Goal: Task Accomplishment & Management: Use online tool/utility

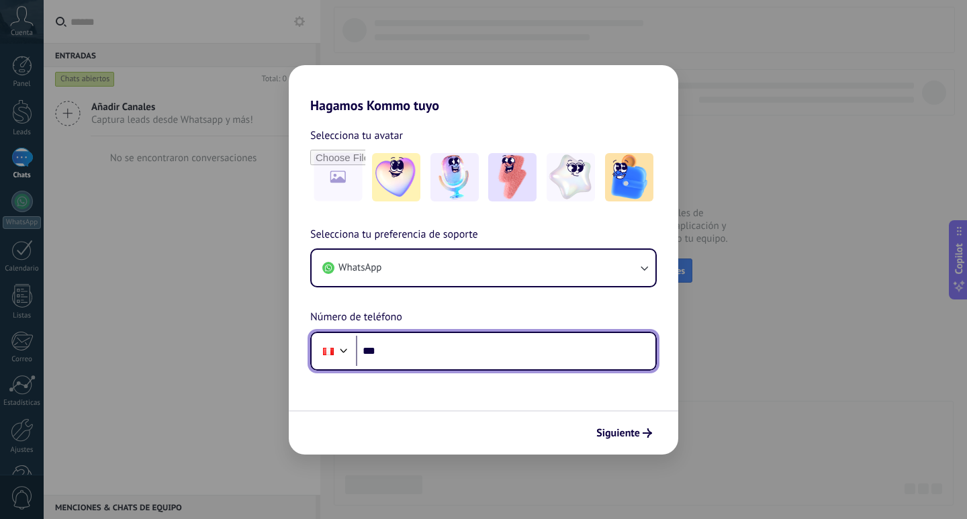
click at [514, 357] on input "***" at bounding box center [506, 351] width 300 height 31
click at [487, 357] on input "***" at bounding box center [506, 351] width 300 height 31
type input "**********"
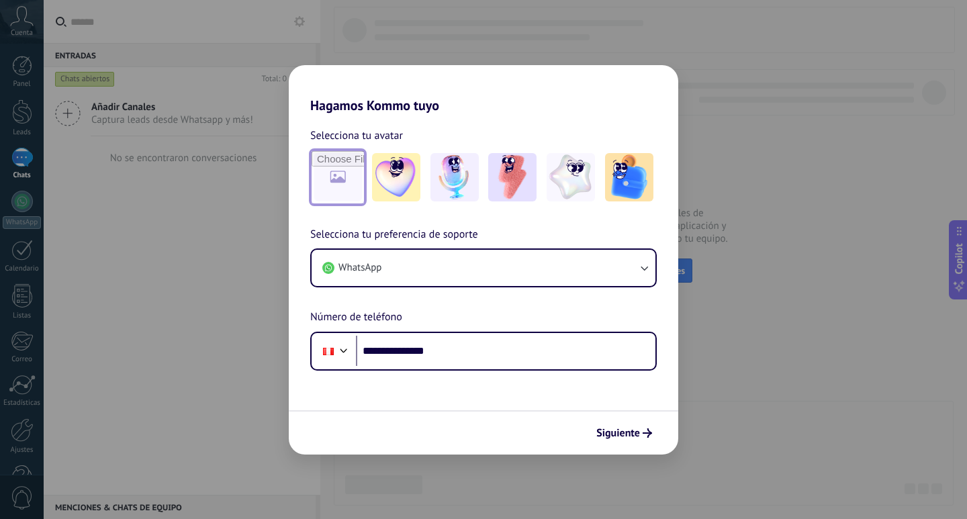
click at [345, 184] on input "file" at bounding box center [338, 177] width 52 height 52
type input "**********"
click at [636, 437] on span "Siguiente" at bounding box center [619, 433] width 44 height 9
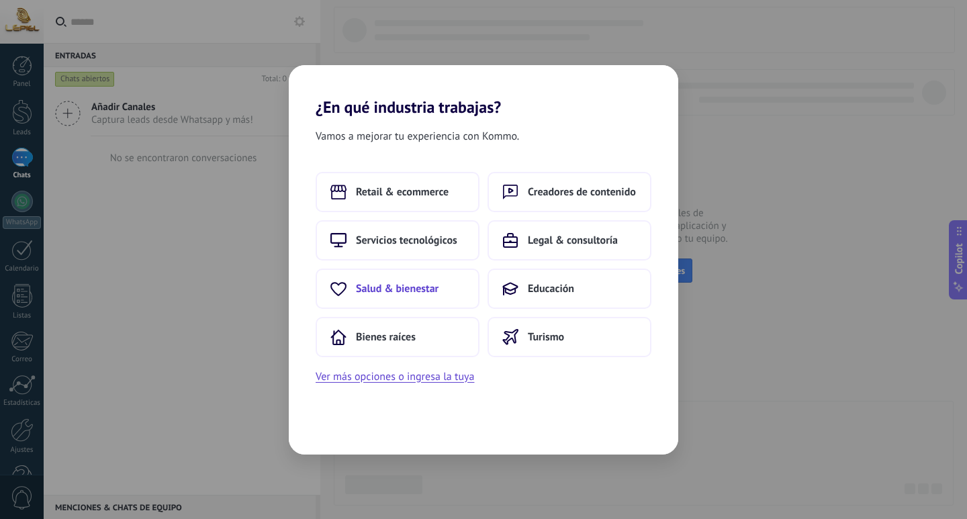
click at [417, 290] on span "Salud & bienestar" at bounding box center [397, 288] width 83 height 13
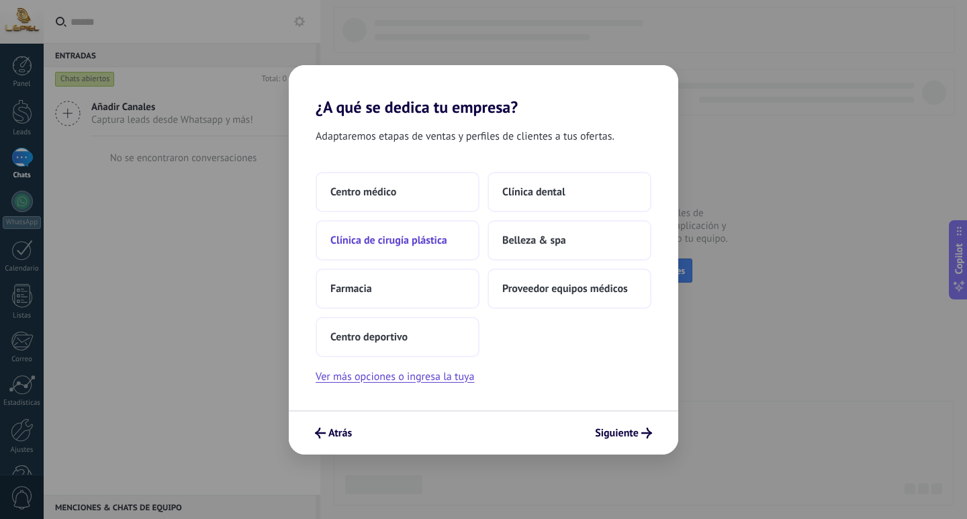
click at [422, 245] on span "Clínica de cirugía plástica" at bounding box center [389, 240] width 117 height 13
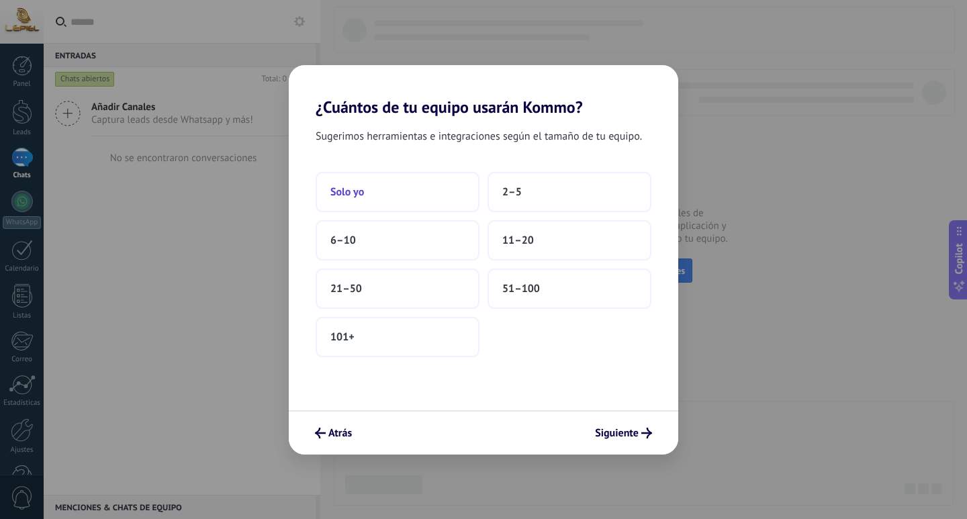
click at [445, 197] on button "Solo yo" at bounding box center [398, 192] width 164 height 40
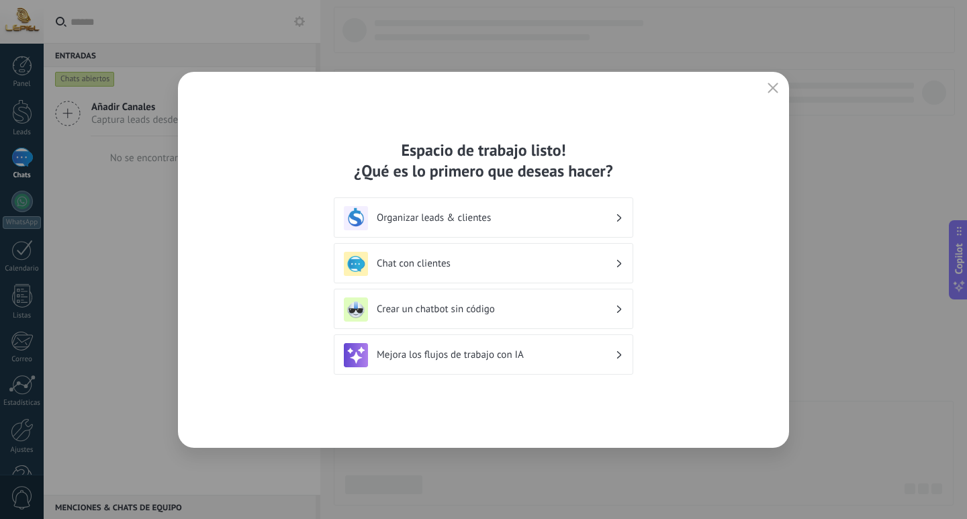
click at [552, 355] on h3 "Mejora los flujos de trabajo con IA" at bounding box center [496, 355] width 238 height 13
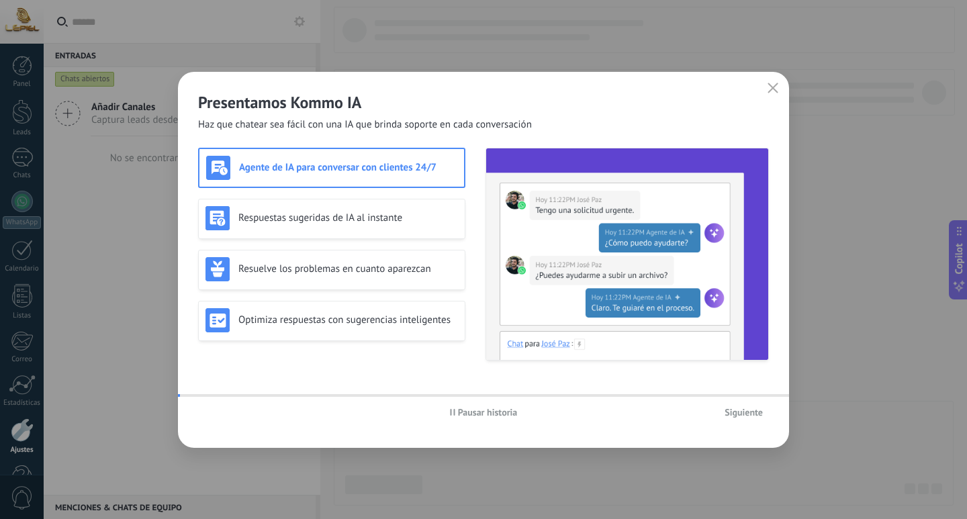
scroll to position [40, 0]
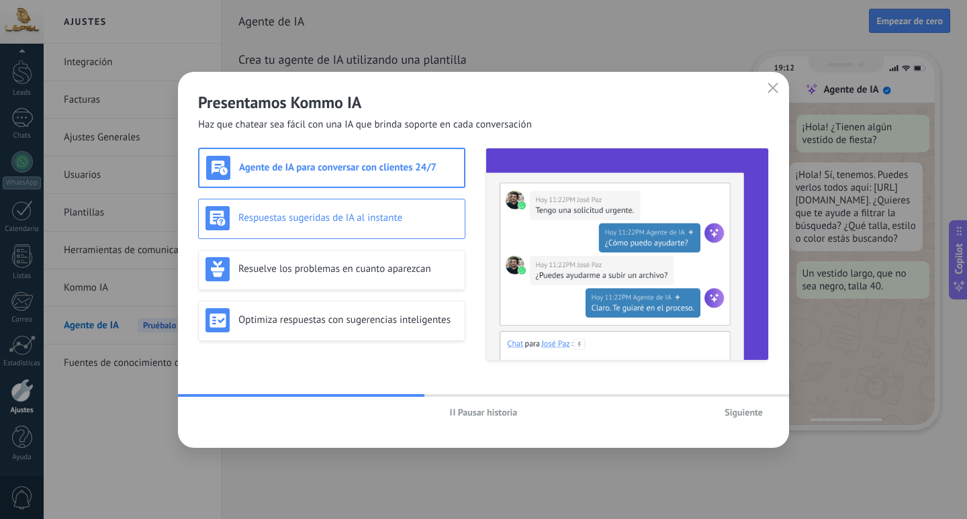
click at [392, 224] on div "Respuestas sugeridas de IA al instante" at bounding box center [332, 218] width 253 height 24
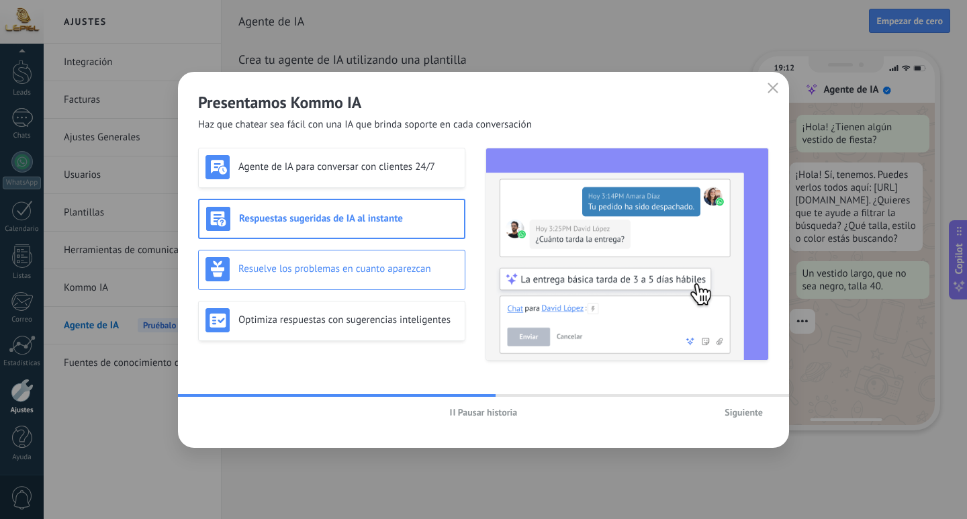
click at [399, 269] on h3 "Resuelve los problemas en cuanto aparezcan" at bounding box center [348, 269] width 220 height 13
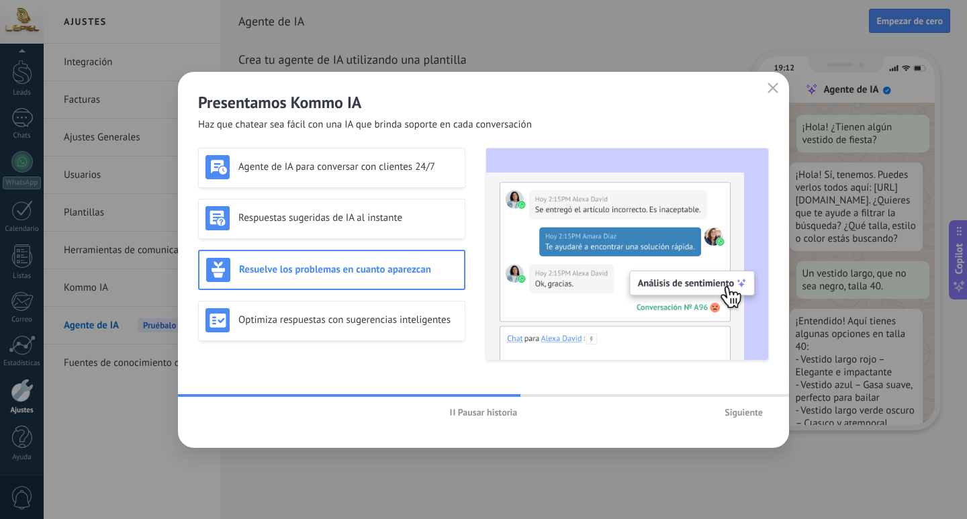
scroll to position [40, 0]
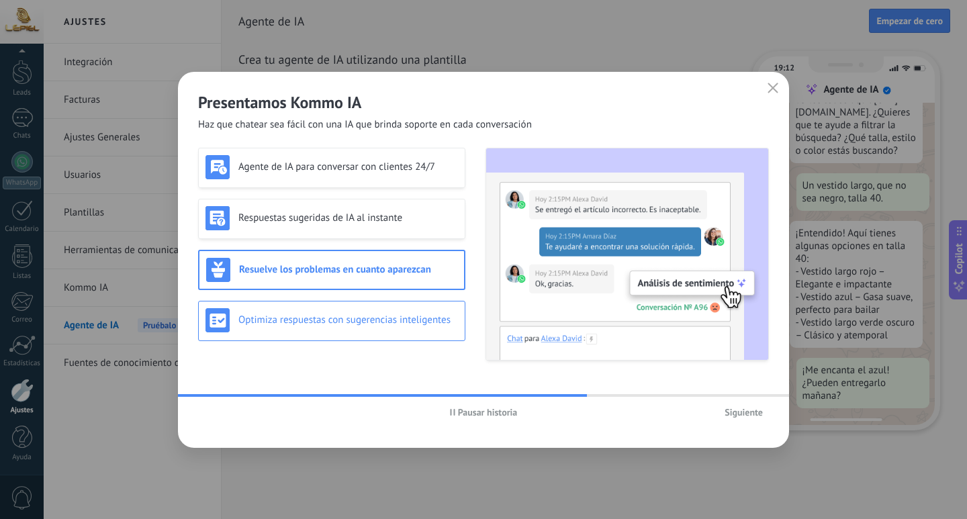
click at [421, 318] on h3 "Optimiza respuestas con sugerencias inteligentes" at bounding box center [348, 320] width 220 height 13
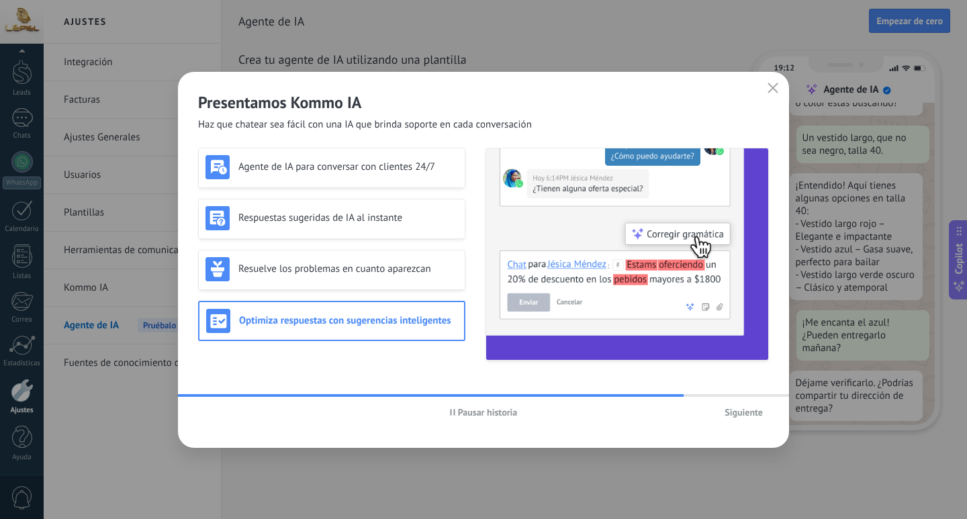
scroll to position [161, 0]
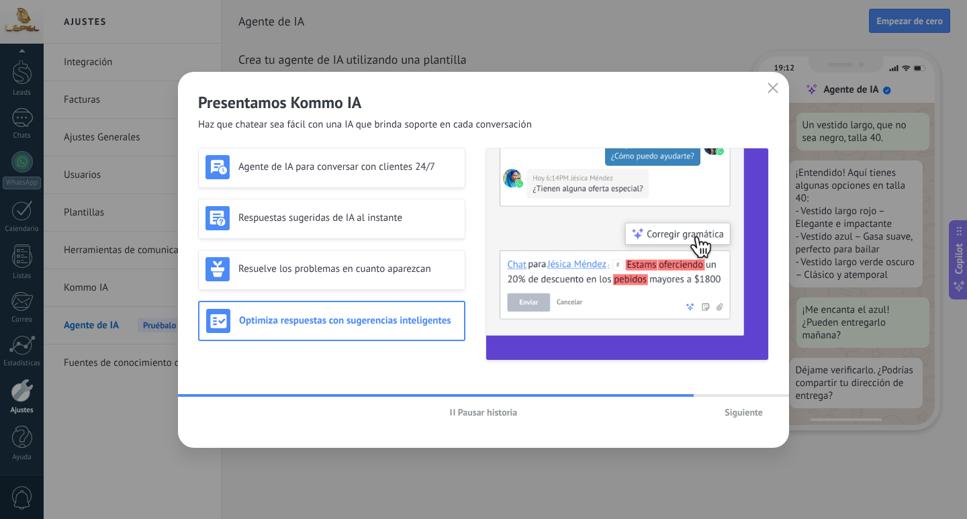
click at [748, 415] on span "Siguiente" at bounding box center [744, 412] width 38 height 9
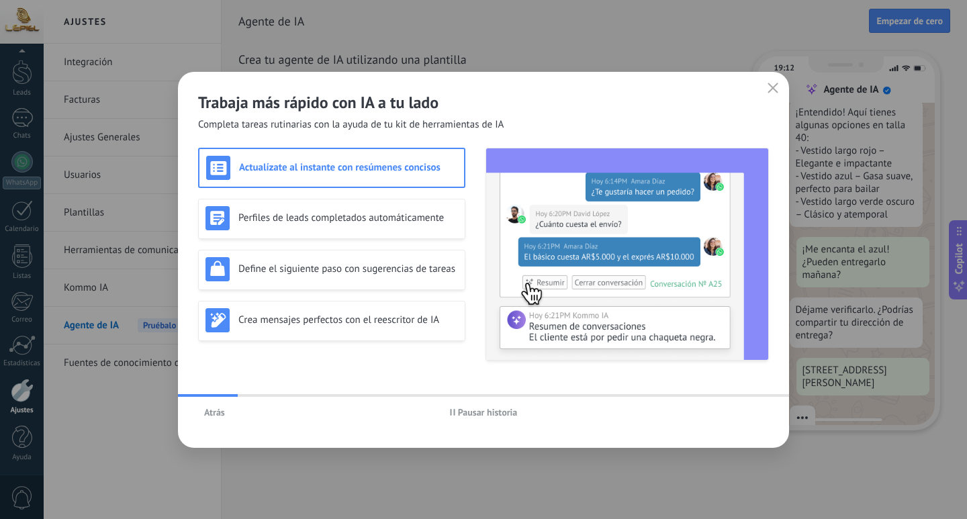
scroll to position [244, 0]
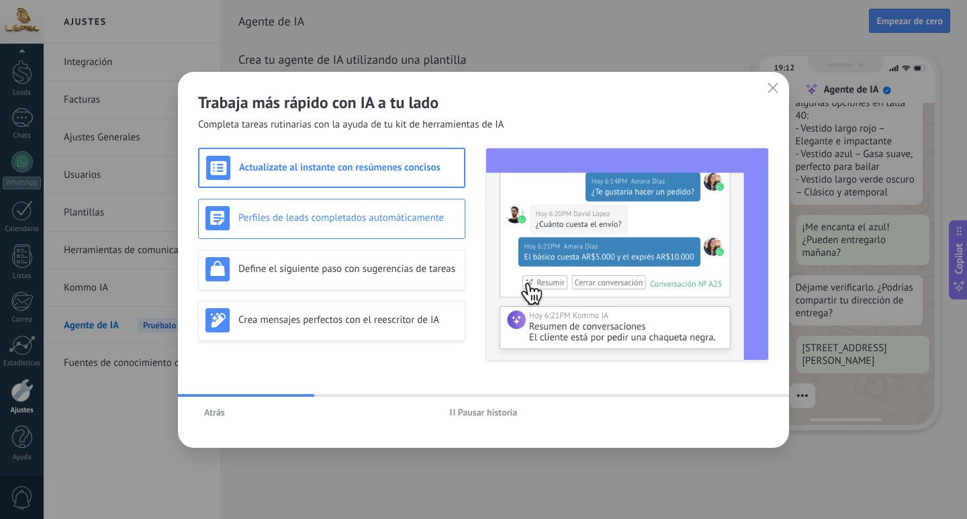
click at [396, 220] on h3 "Perfiles de leads completados automáticamente" at bounding box center [348, 218] width 220 height 13
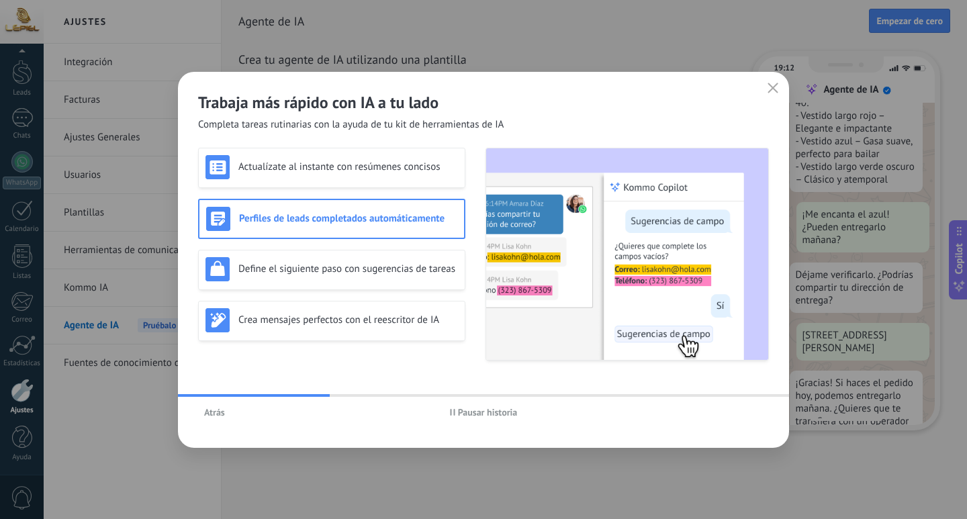
scroll to position [308, 0]
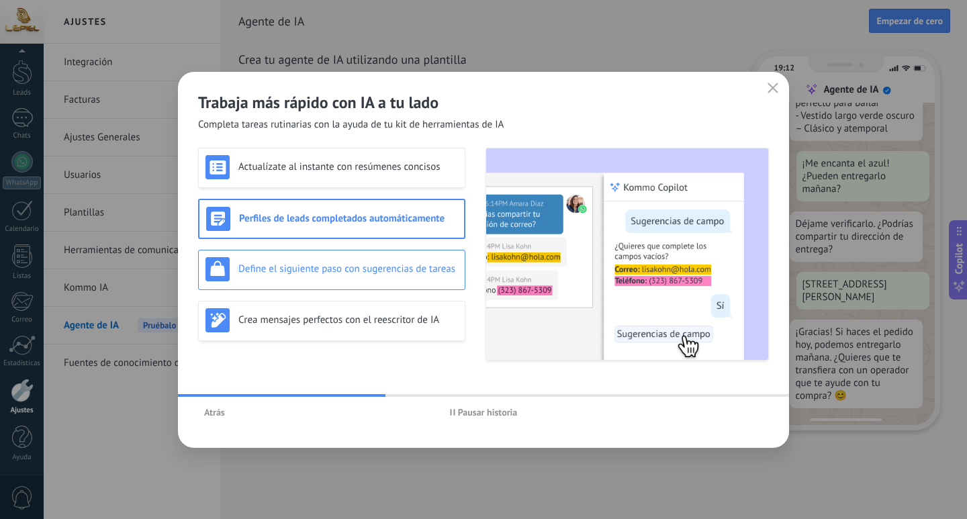
click at [401, 281] on div "Define el siguiente paso con sugerencias de tareas" at bounding box center [332, 269] width 253 height 24
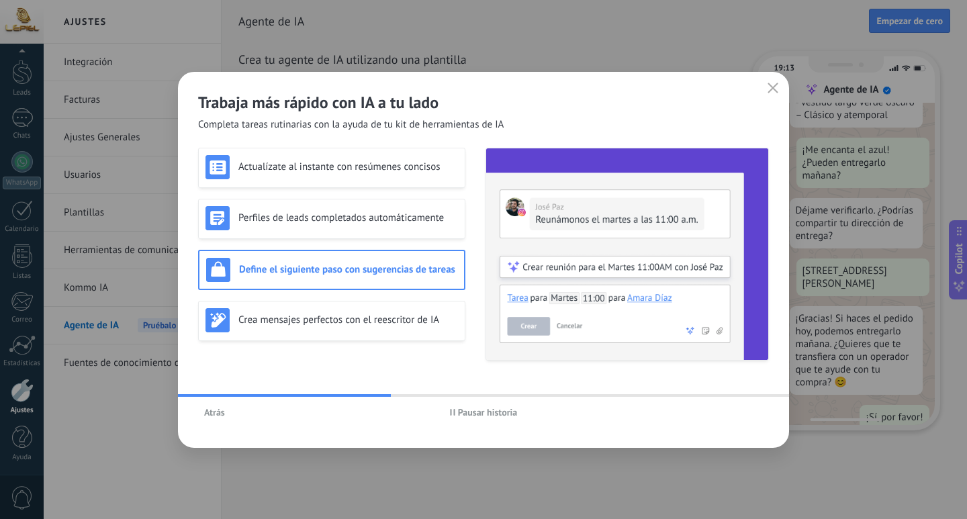
scroll to position [343, 0]
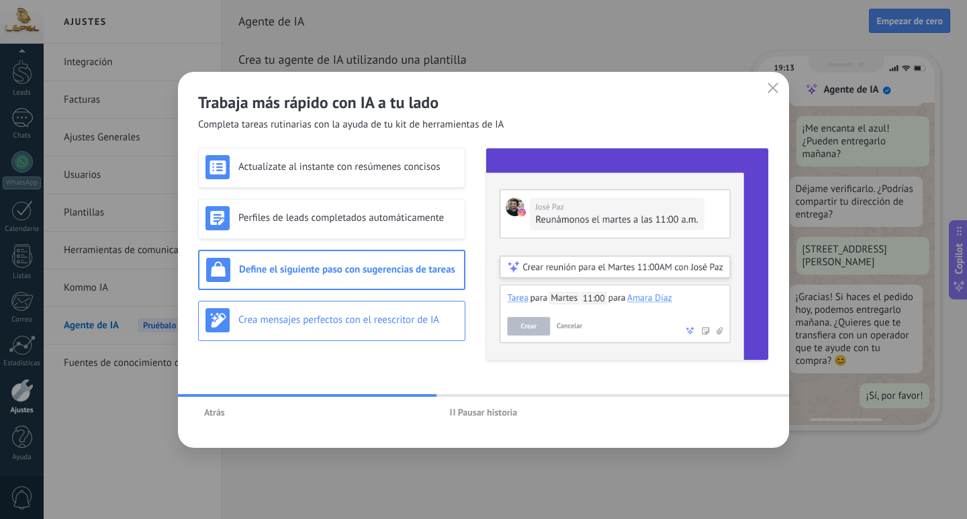
click at [410, 327] on div "Crea mensajes perfectos con el reescritor de IA" at bounding box center [332, 320] width 253 height 24
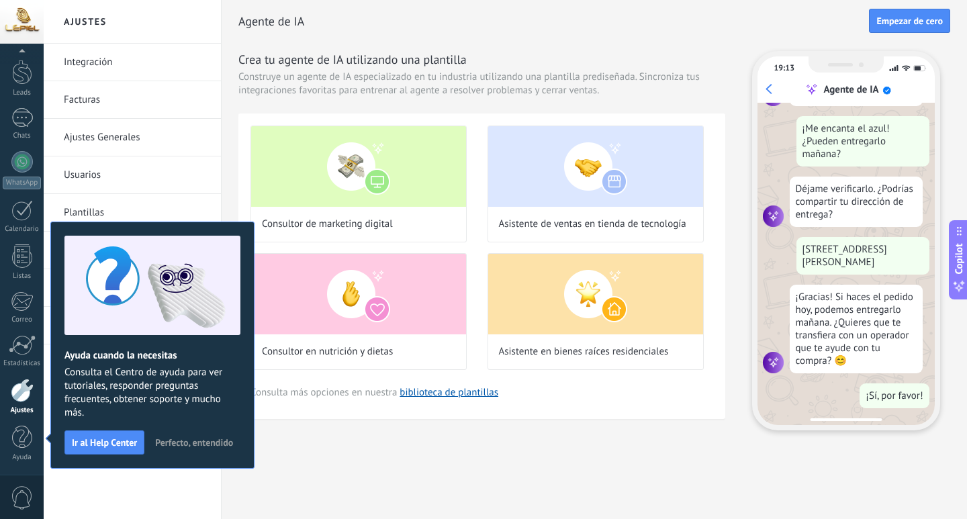
click at [187, 439] on span "Perfecto, entendido" at bounding box center [194, 442] width 78 height 9
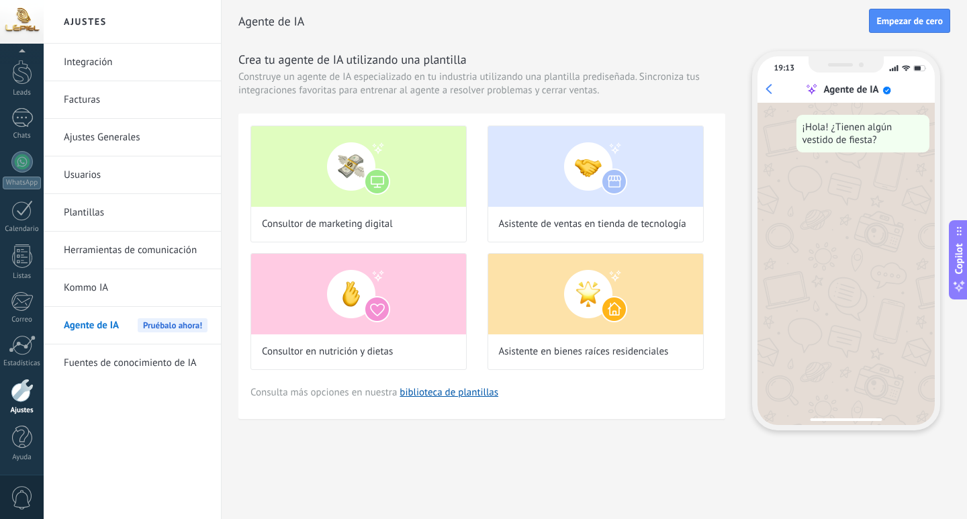
scroll to position [0, 0]
click at [135, 363] on link "Fuentes de conocimiento de IA" at bounding box center [136, 364] width 144 height 38
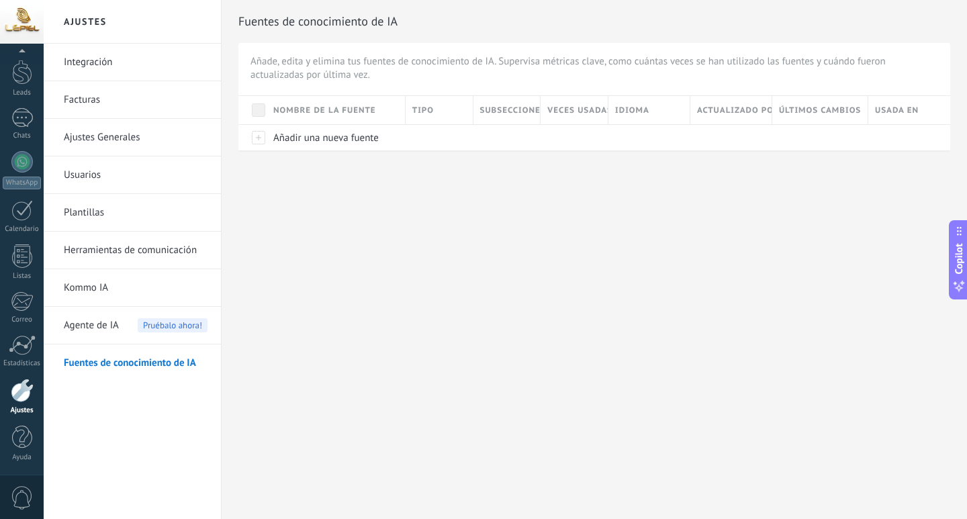
click at [257, 107] on span at bounding box center [258, 109] width 13 height 13
click at [259, 138] on div at bounding box center [252, 137] width 28 height 26
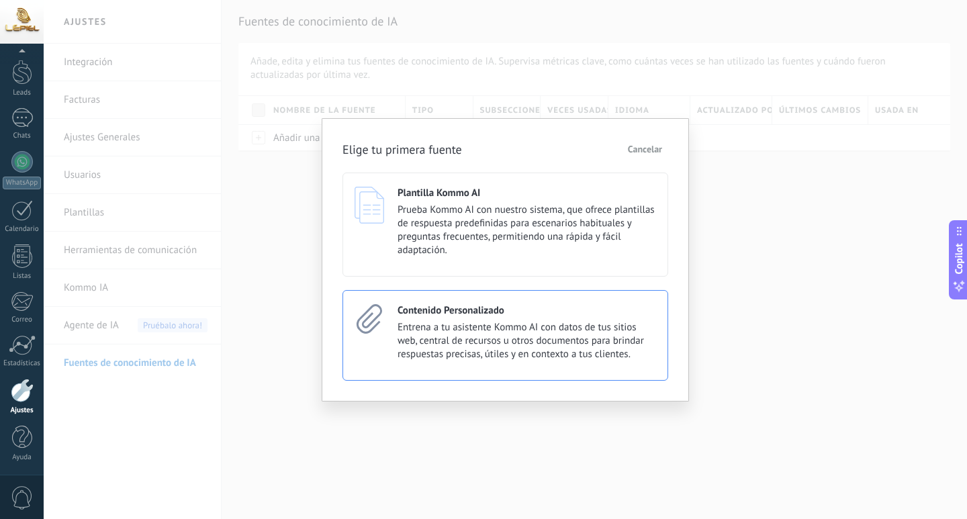
click at [517, 346] on span "Entrena a tu asistente Kommo AI con datos de tus sitios web, central de recurso…" at bounding box center [527, 341] width 259 height 40
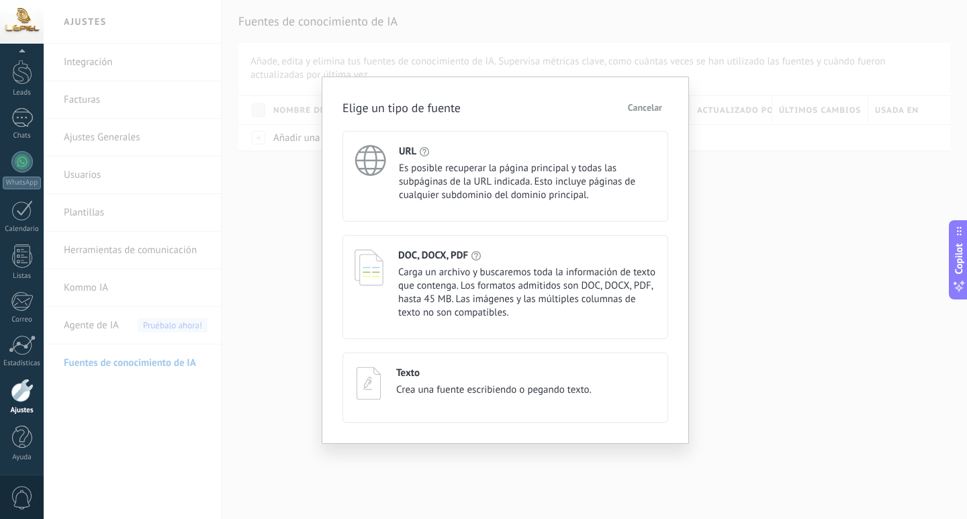
click at [477, 390] on span "Crea una fuente escribiendo o pegando texto." at bounding box center [493, 390] width 195 height 13
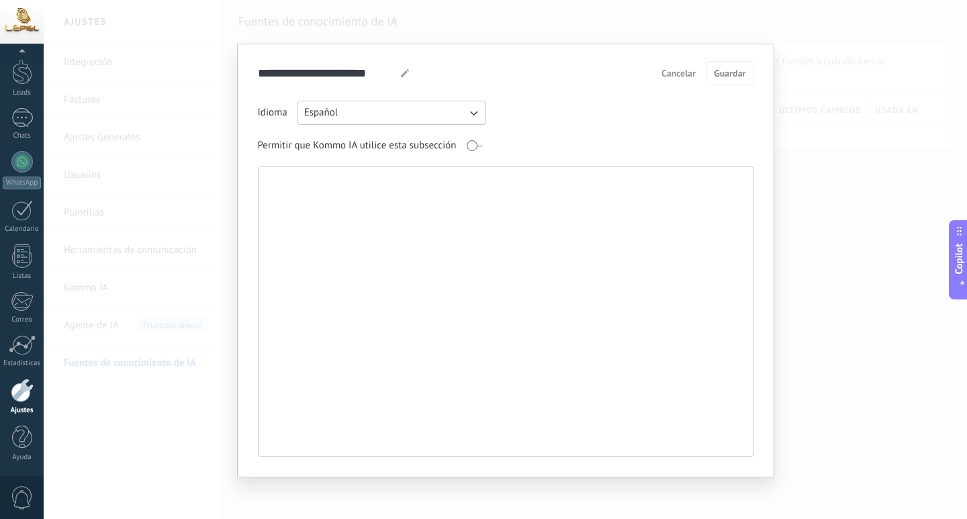
click at [449, 247] on textarea at bounding box center [505, 311] width 492 height 289
paste textarea "**********"
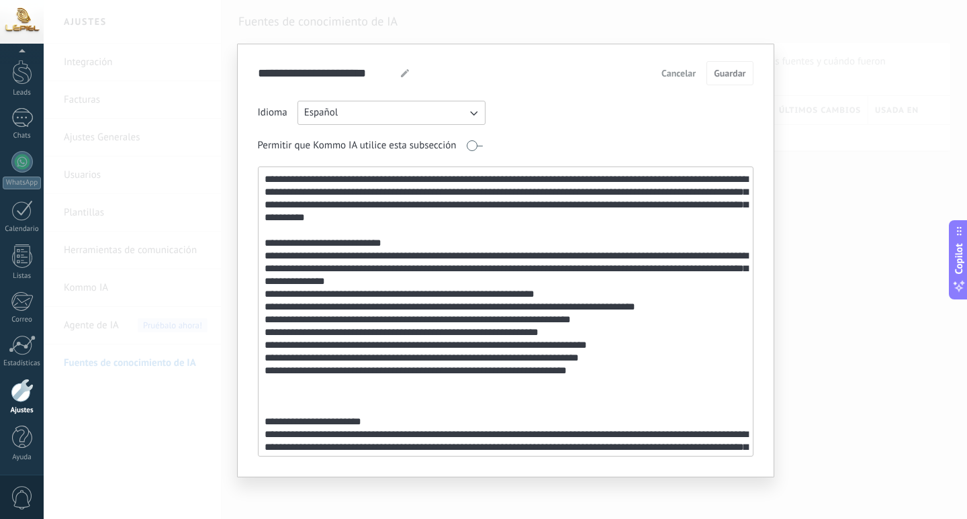
scroll to position [584, 0]
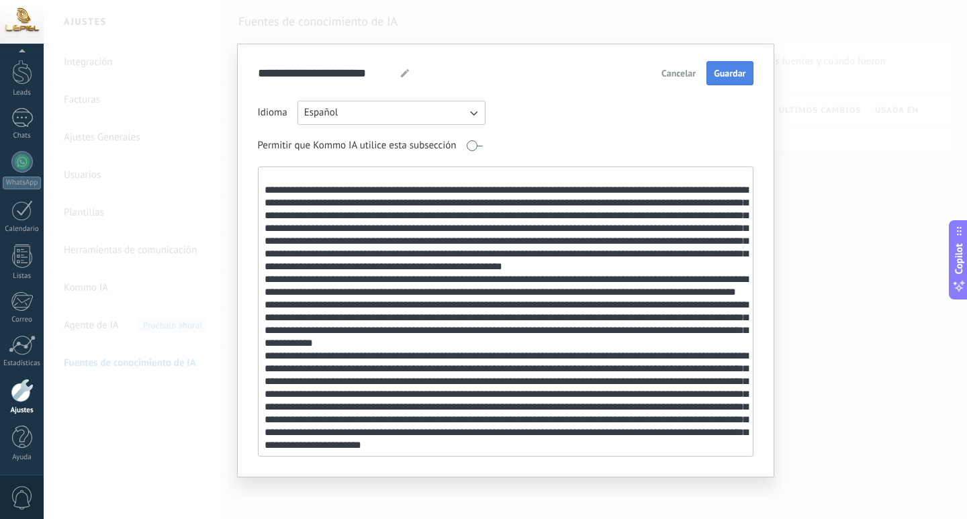
type textarea "**********"
click at [735, 78] on span "Guardar" at bounding box center [730, 73] width 32 height 9
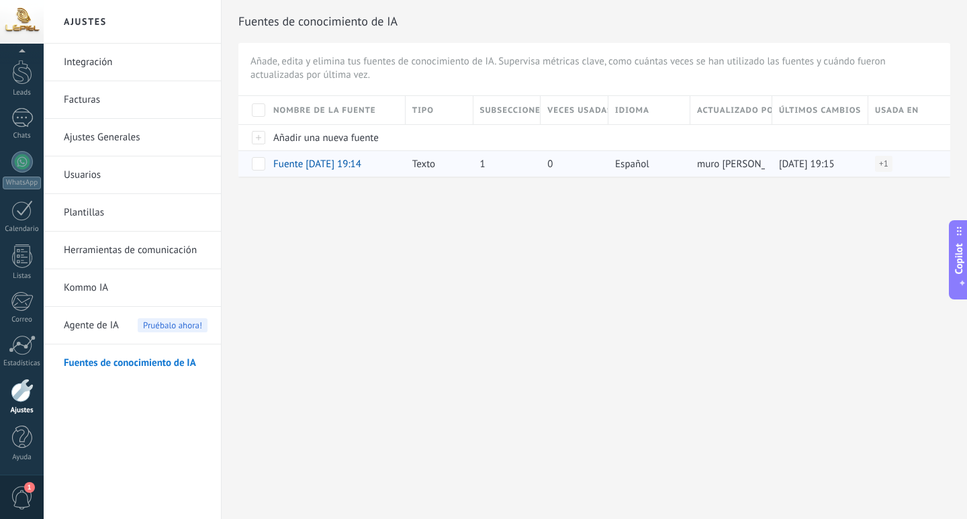
click at [257, 167] on span at bounding box center [258, 163] width 13 height 13
click at [105, 329] on span "Agente de IA" at bounding box center [91, 326] width 55 height 38
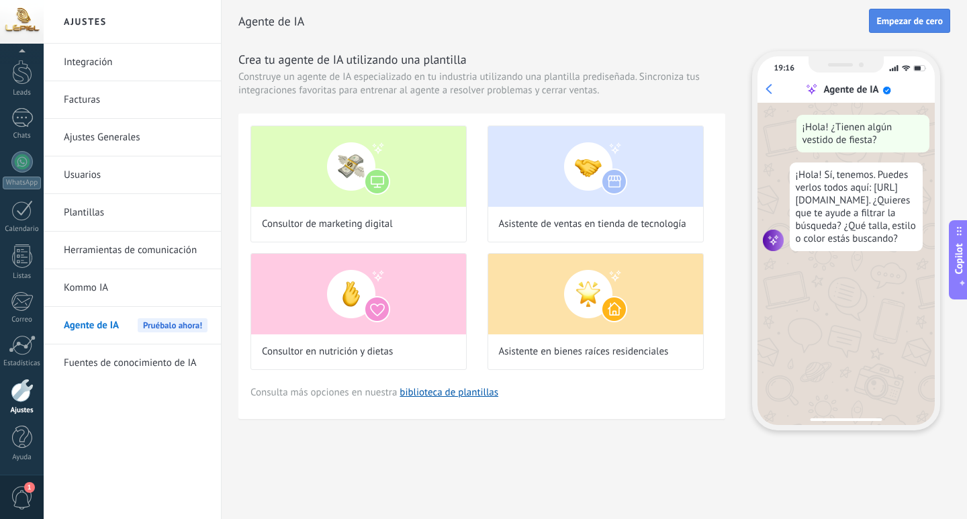
click at [924, 21] on span "Empezar de cero" at bounding box center [910, 20] width 67 height 9
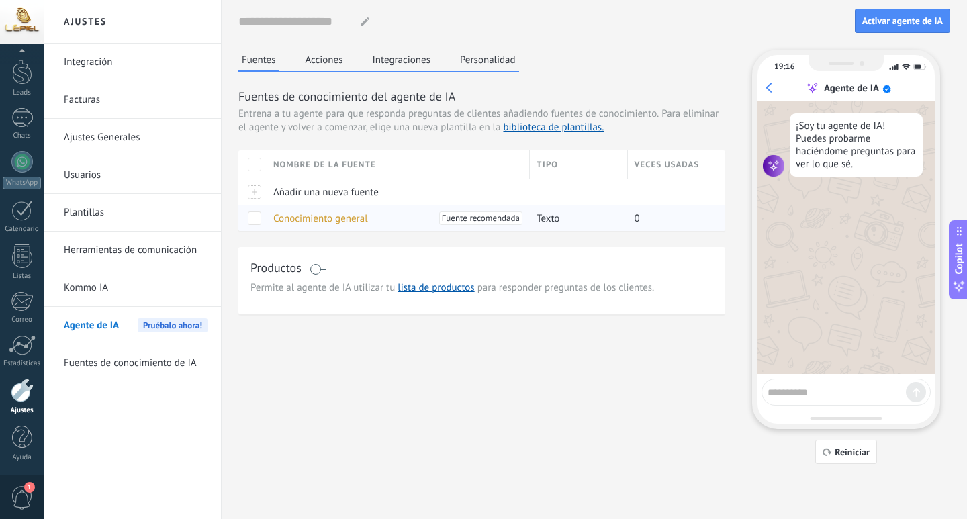
click at [255, 222] on span at bounding box center [254, 218] width 13 height 13
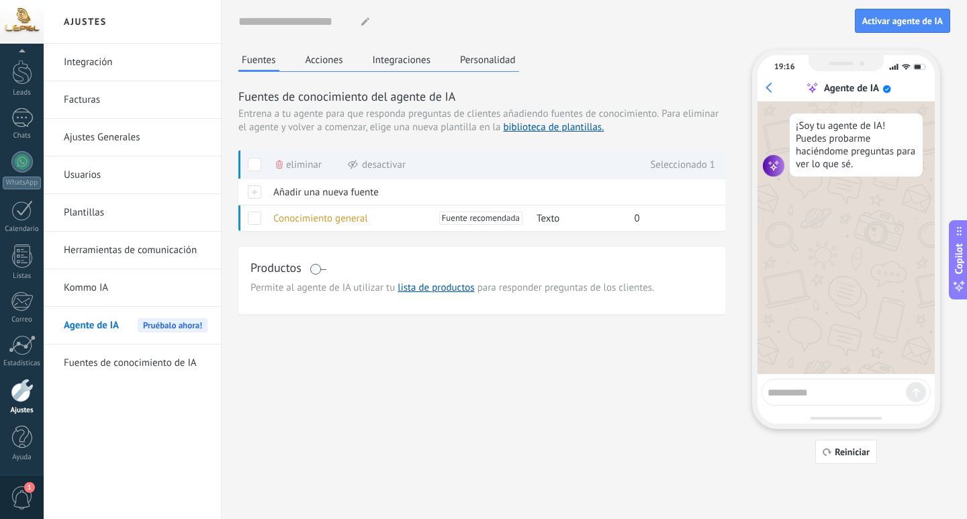
click at [817, 392] on textarea at bounding box center [837, 390] width 138 height 17
type textarea "*"
type textarea "**********"
click at [911, 398] on div at bounding box center [916, 392] width 20 height 20
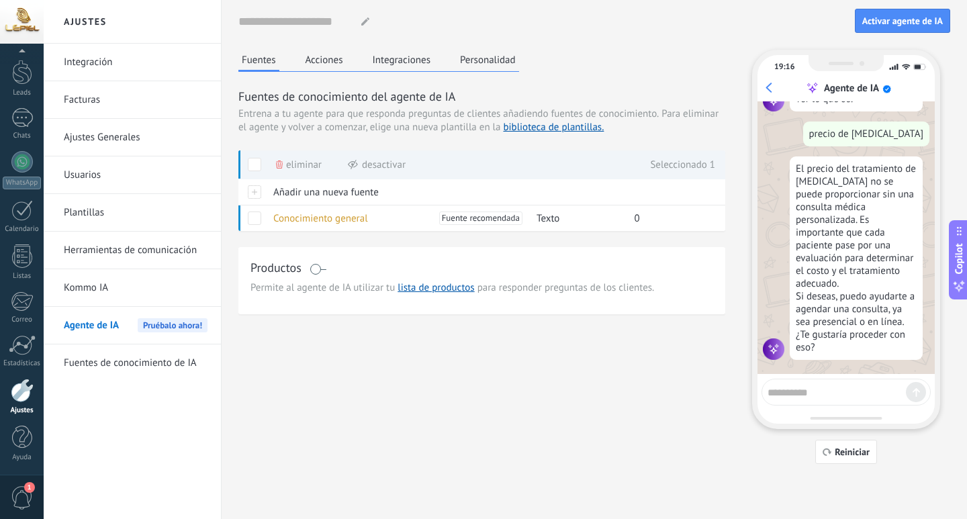
scroll to position [68, 0]
click at [823, 392] on textarea at bounding box center [837, 390] width 138 height 17
click at [427, 285] on link "lista de productos" at bounding box center [436, 287] width 77 height 13
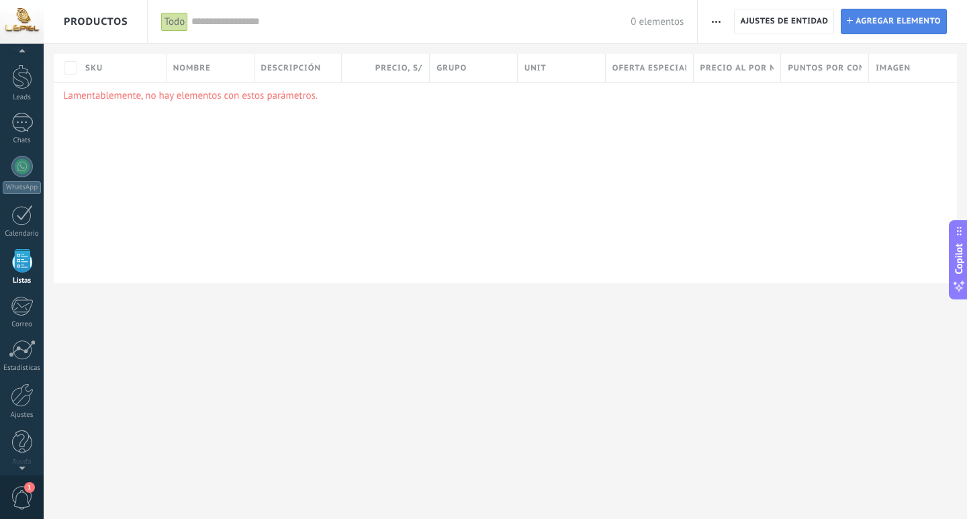
click at [873, 27] on span "Agregar elemento" at bounding box center [898, 21] width 85 height 24
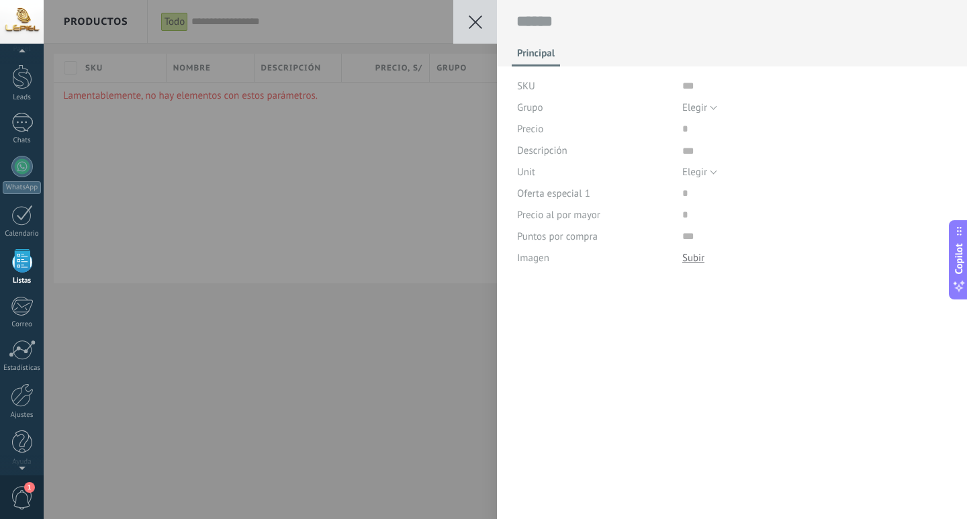
scroll to position [13, 0]
click at [538, 87] on div "SKU" at bounding box center [594, 85] width 155 height 21
click at [959, 279] on icon at bounding box center [960, 286] width 14 height 14
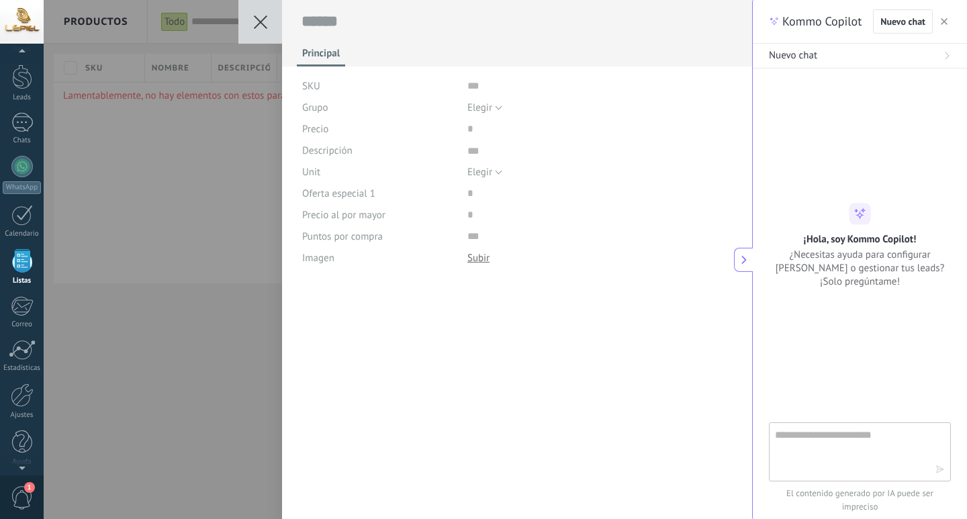
click at [951, 18] on button "button" at bounding box center [944, 21] width 13 height 16
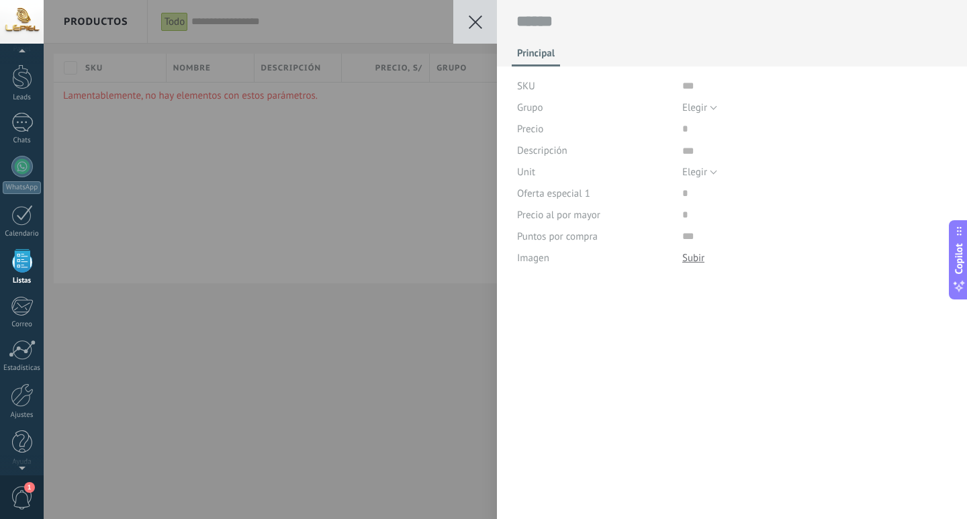
click at [490, 30] on button at bounding box center [475, 22] width 44 height 44
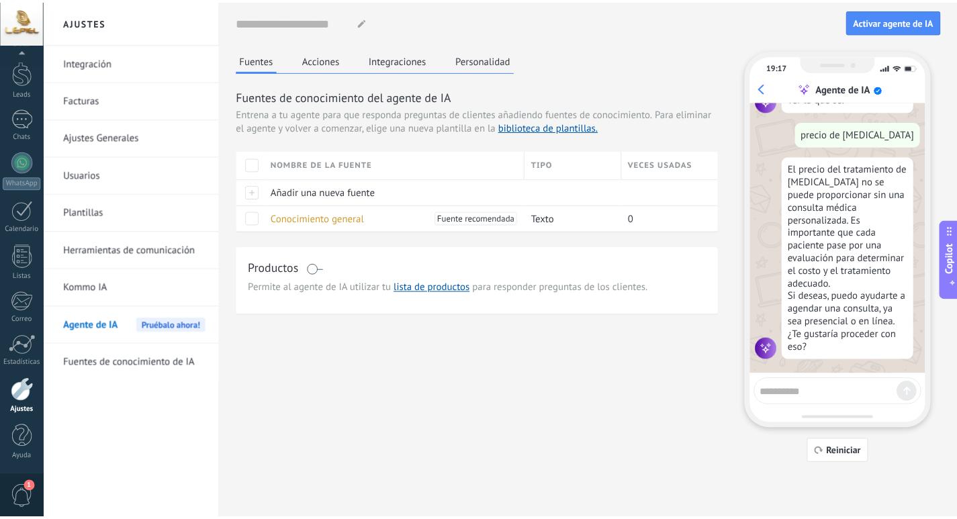
scroll to position [68, 0]
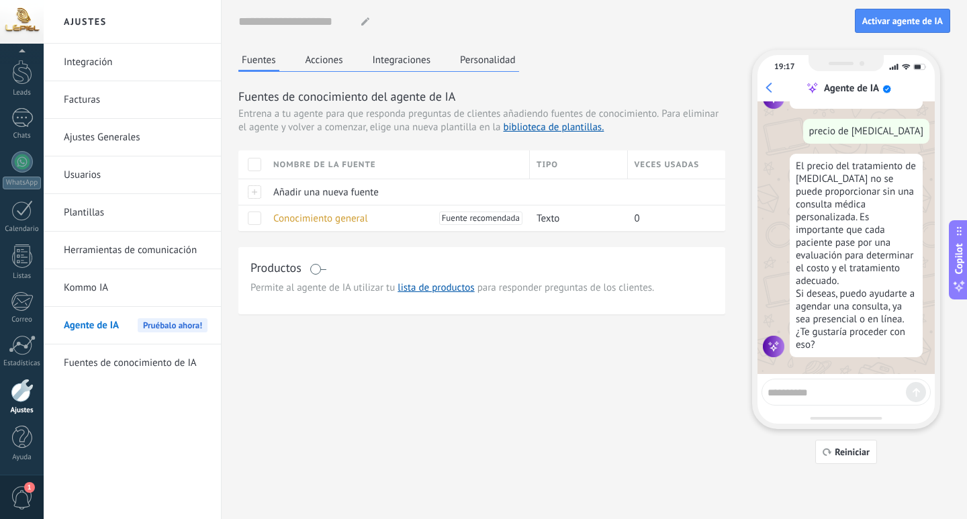
click at [839, 394] on textarea at bounding box center [837, 390] width 138 height 17
click at [326, 67] on button "Acciones" at bounding box center [324, 60] width 44 height 20
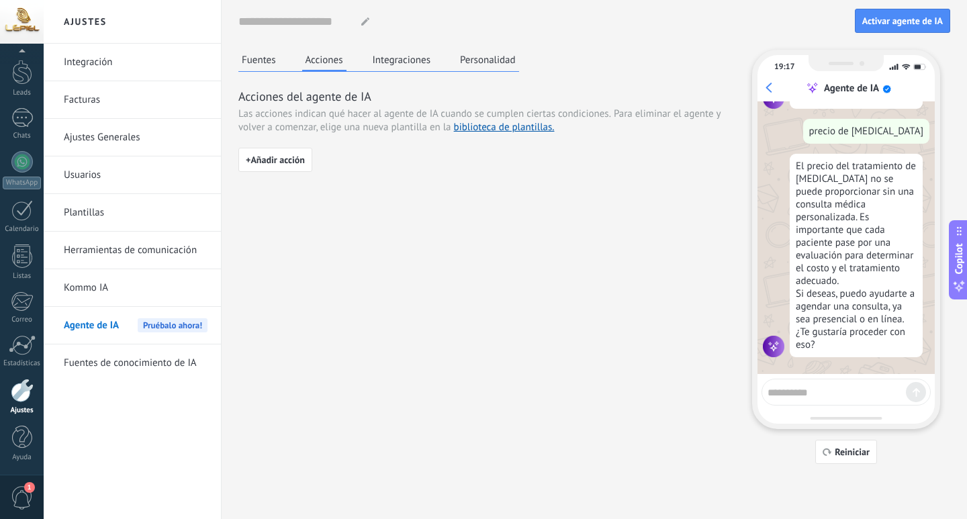
click at [400, 64] on button "Integraciones" at bounding box center [401, 60] width 65 height 20
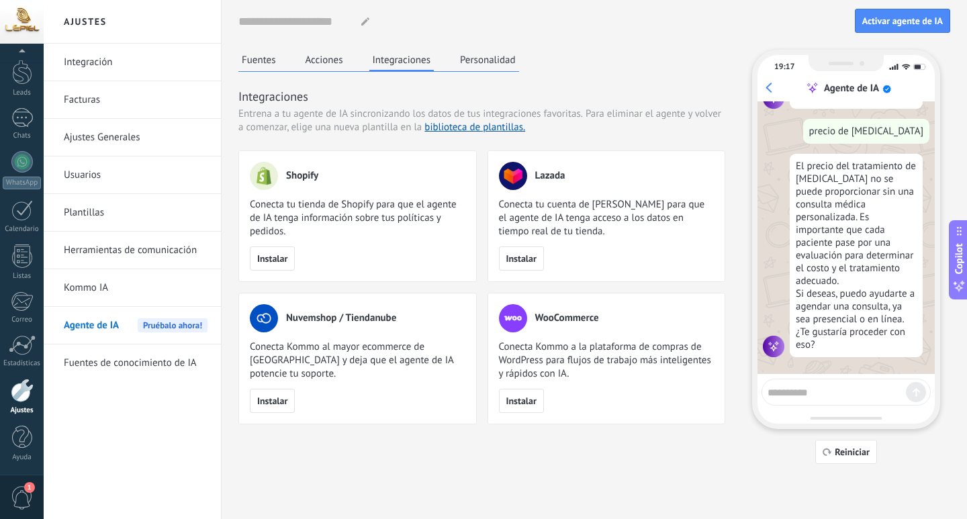
click at [488, 62] on button "Personalidad" at bounding box center [488, 60] width 62 height 20
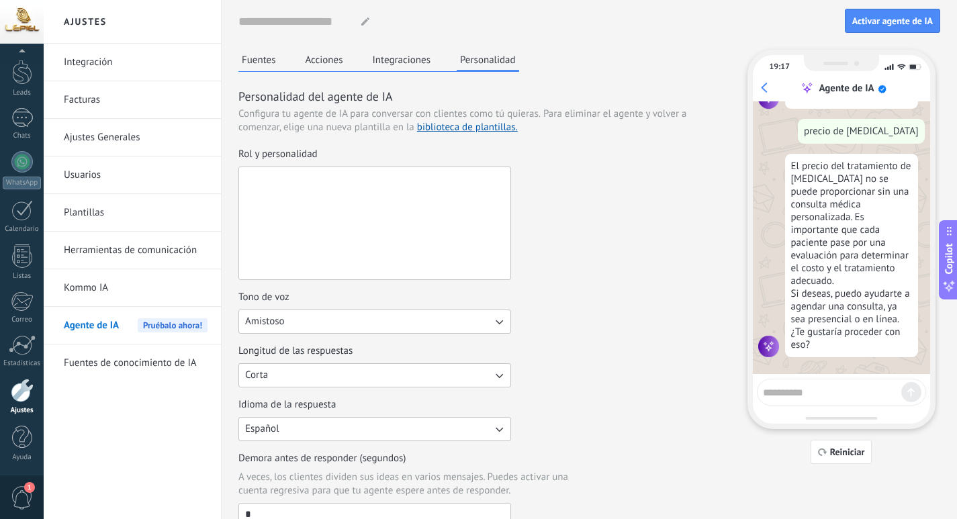
click at [451, 200] on textarea "Rol y personalidad" at bounding box center [373, 223] width 269 height 112
click at [317, 187] on textarea "Rol y personalidad" at bounding box center [373, 223] width 269 height 112
paste textarea "**********"
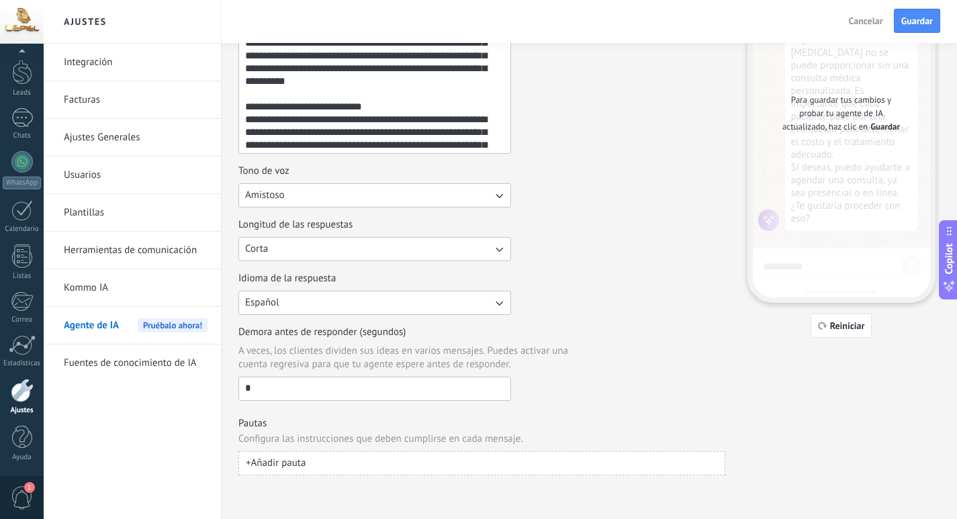
scroll to position [0, 0]
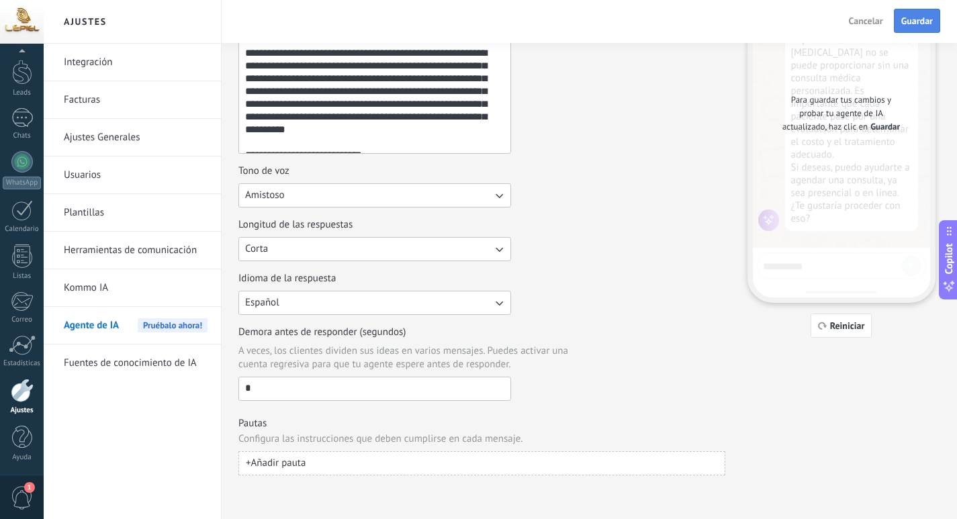
type textarea "**********"
click at [915, 28] on button "Guardar" at bounding box center [917, 21] width 46 height 24
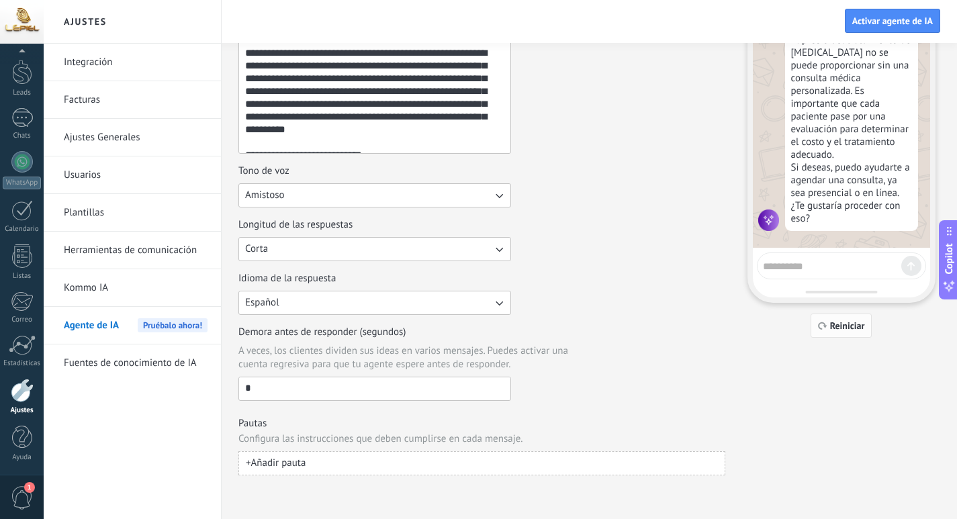
click at [836, 329] on span "Reiniciar" at bounding box center [847, 325] width 35 height 9
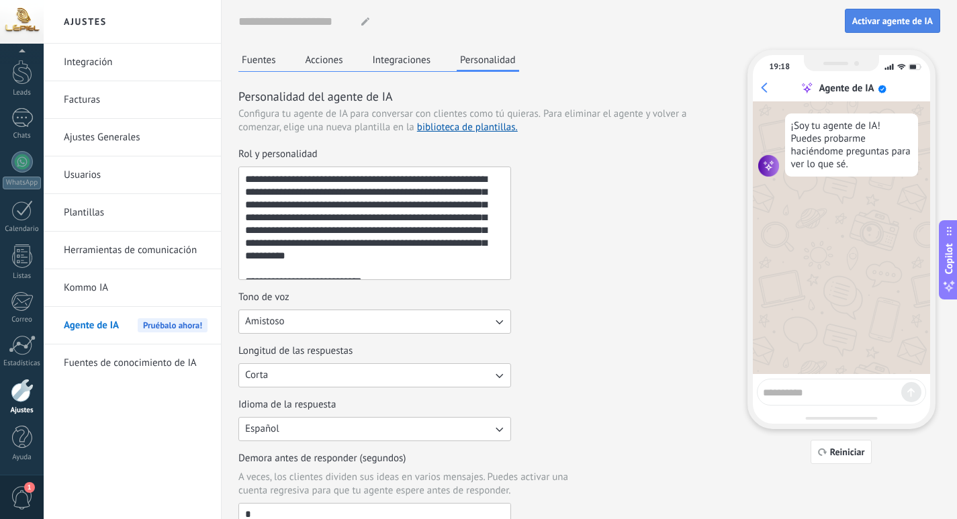
click at [905, 16] on span "Activar agente de IA" at bounding box center [893, 20] width 81 height 9
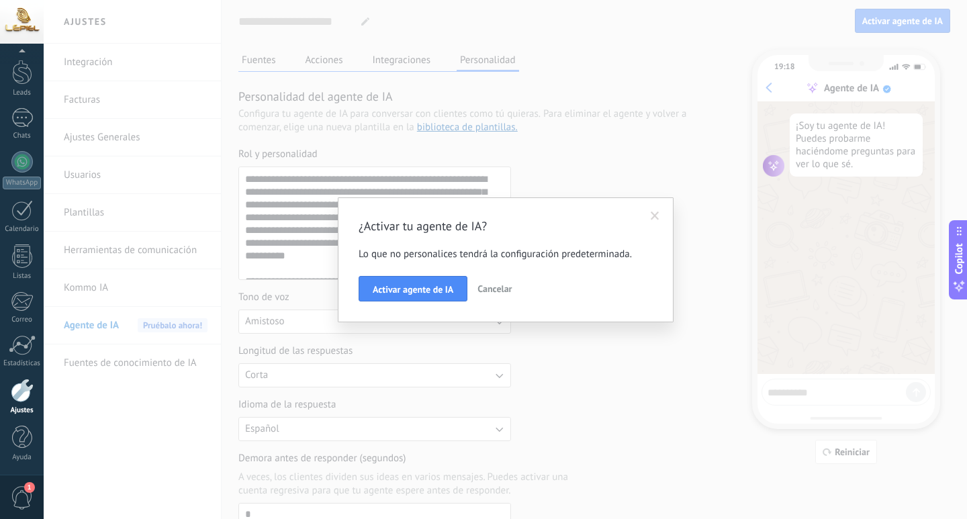
click at [509, 288] on span "Cancelar" at bounding box center [495, 289] width 34 height 12
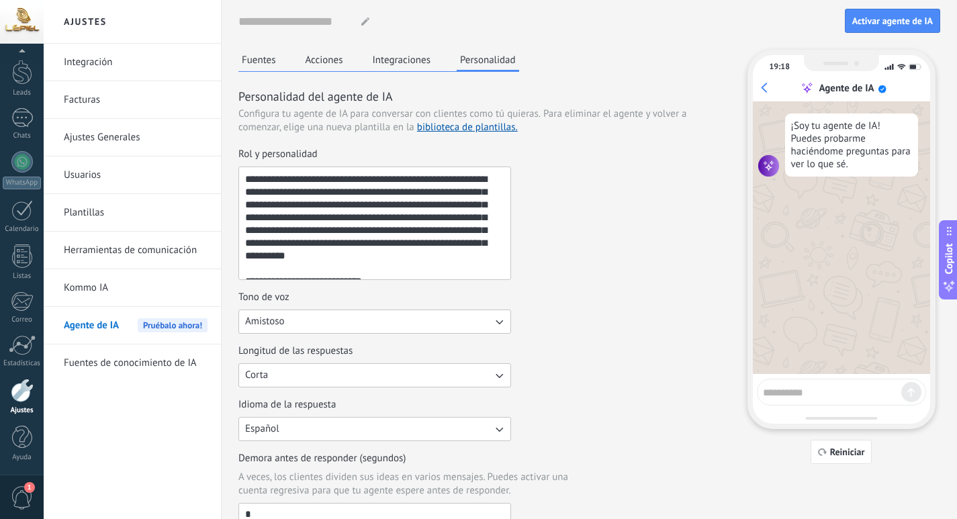
click at [834, 392] on textarea at bounding box center [832, 390] width 138 height 17
type textarea "**********"
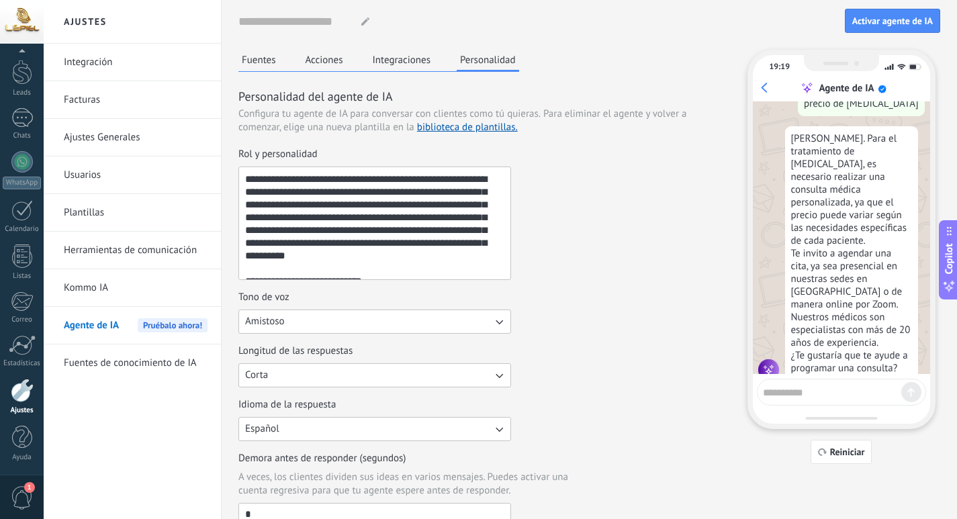
scroll to position [106, 0]
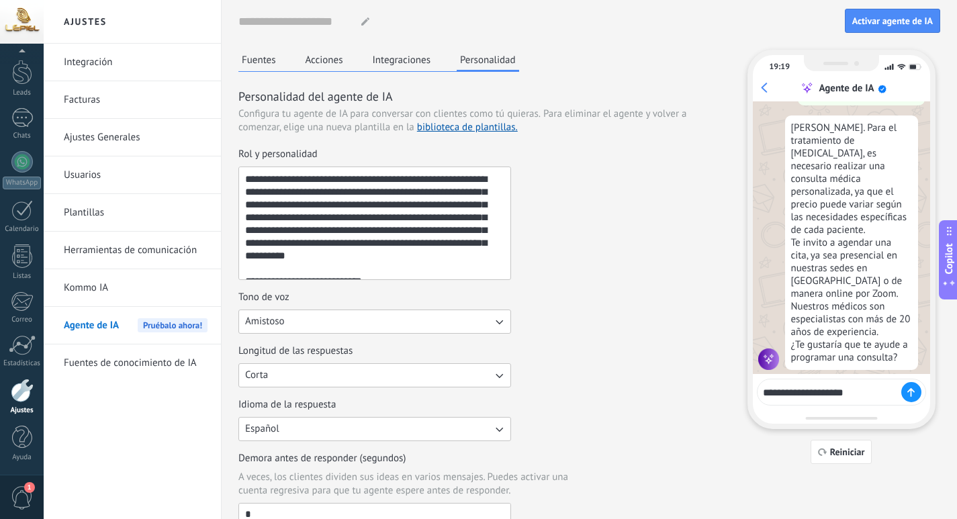
drag, startPoint x: 778, startPoint y: 396, endPoint x: 805, endPoint y: 417, distance: 34.4
click at [805, 417] on div "**********" at bounding box center [842, 240] width 188 height 380
click at [773, 397] on textarea "**********" at bounding box center [832, 390] width 138 height 17
click at [787, 397] on textarea "**********" at bounding box center [832, 390] width 138 height 17
click at [863, 388] on textarea "**********" at bounding box center [832, 390] width 138 height 17
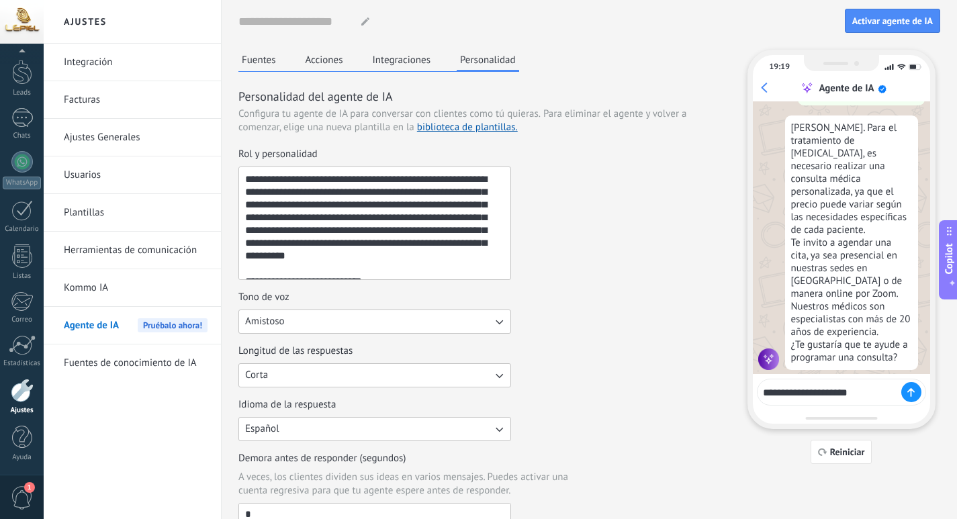
type textarea "**********"
click at [912, 395] on use at bounding box center [911, 392] width 6 height 7
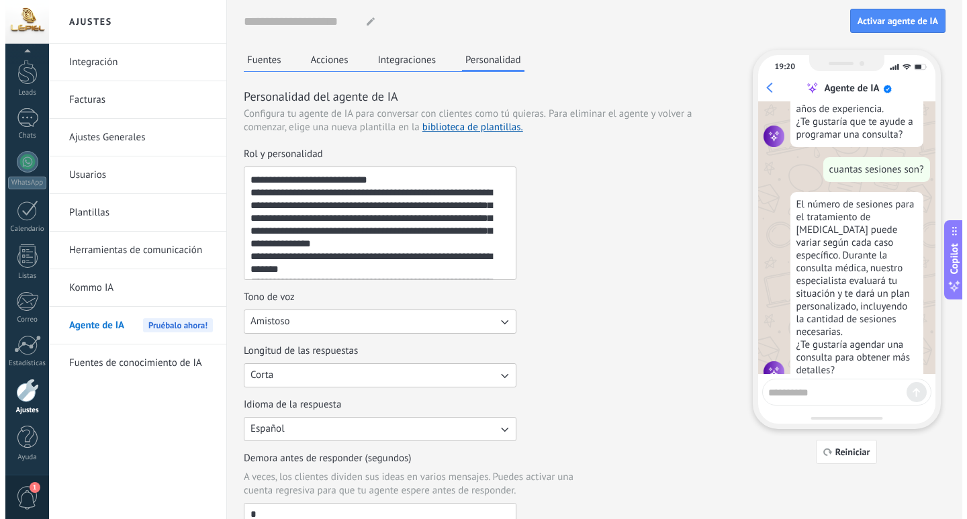
scroll to position [0, 0]
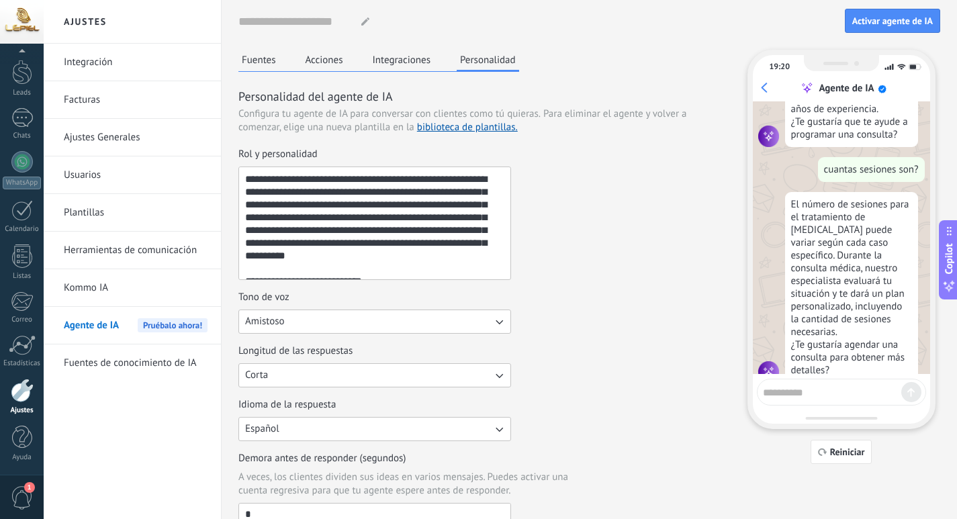
click at [256, 57] on button "Fuentes" at bounding box center [258, 60] width 41 height 20
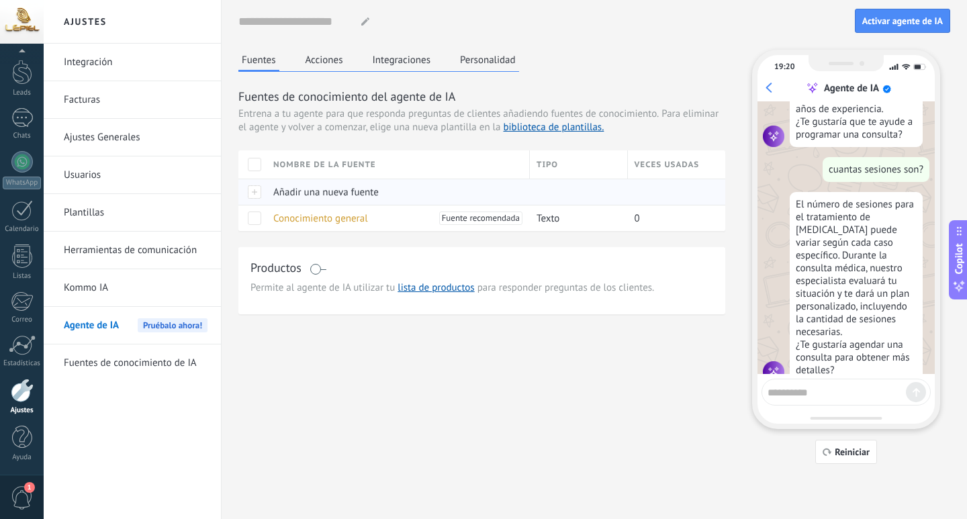
click at [255, 192] on div at bounding box center [252, 192] width 28 height 26
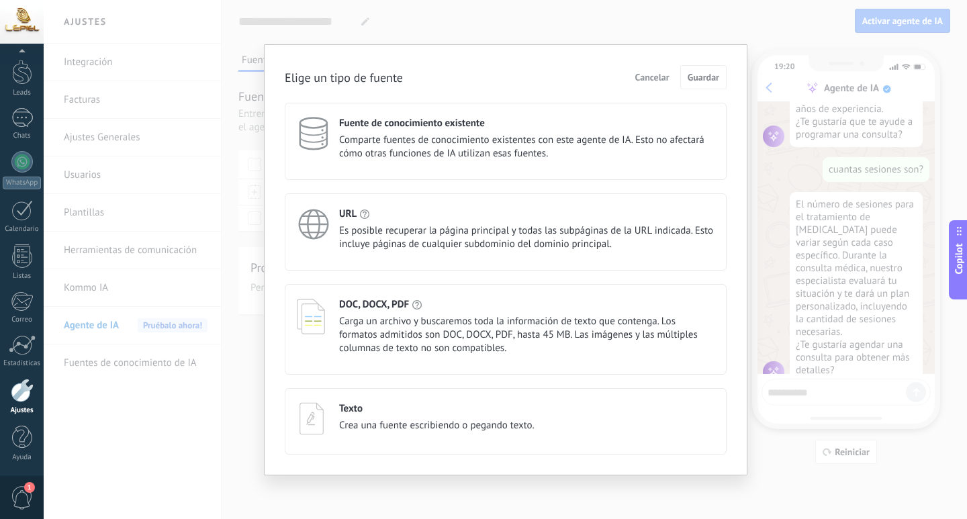
click at [430, 324] on span "Carga un archivo y buscaremos toda la información de texto que contenga. Los fo…" at bounding box center [527, 335] width 376 height 40
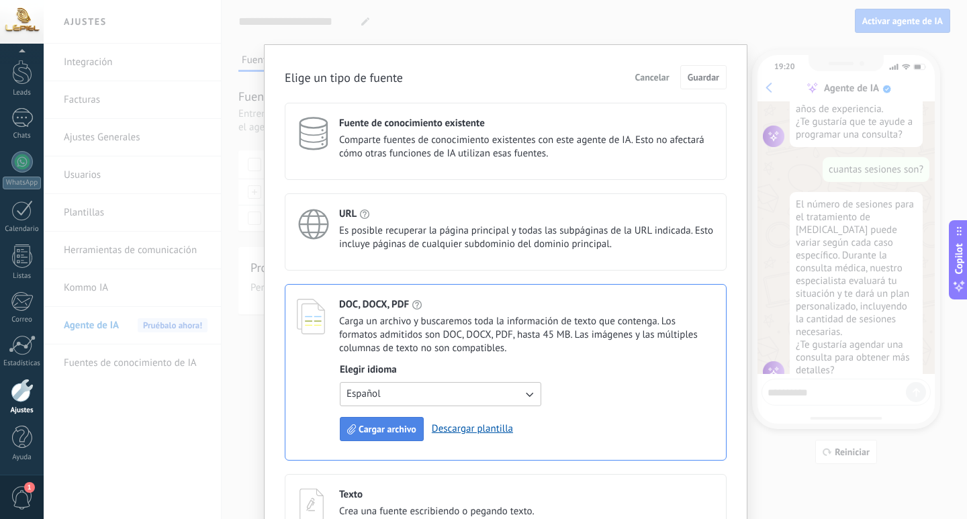
click at [395, 431] on span "Cargar archivo" at bounding box center [388, 429] width 58 height 9
click at [404, 434] on span "Cargar archivo" at bounding box center [388, 429] width 58 height 9
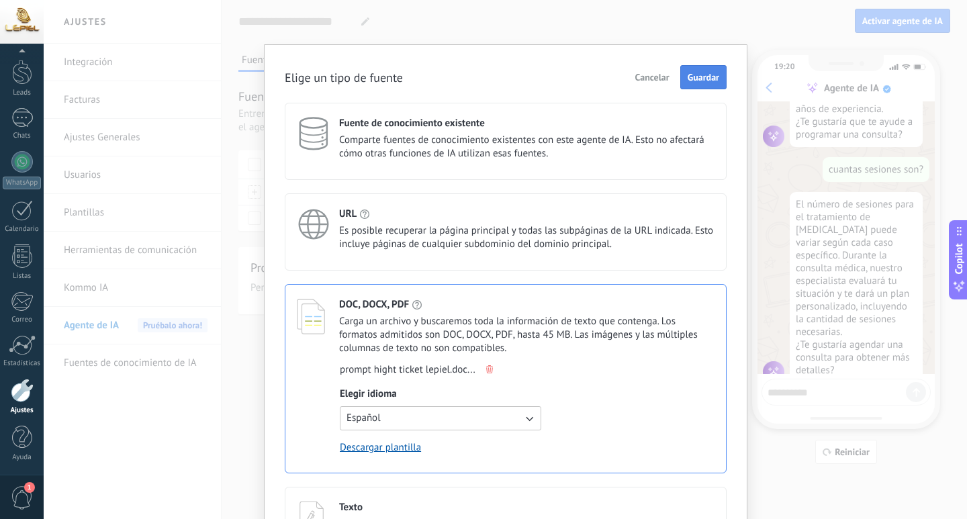
click at [705, 80] on span "Guardar" at bounding box center [704, 77] width 32 height 9
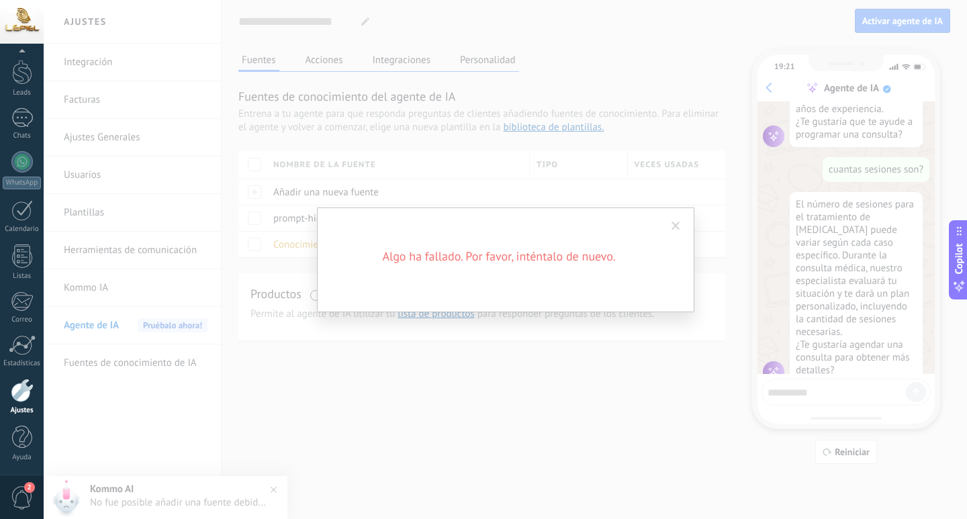
click at [677, 228] on span at bounding box center [676, 226] width 9 height 9
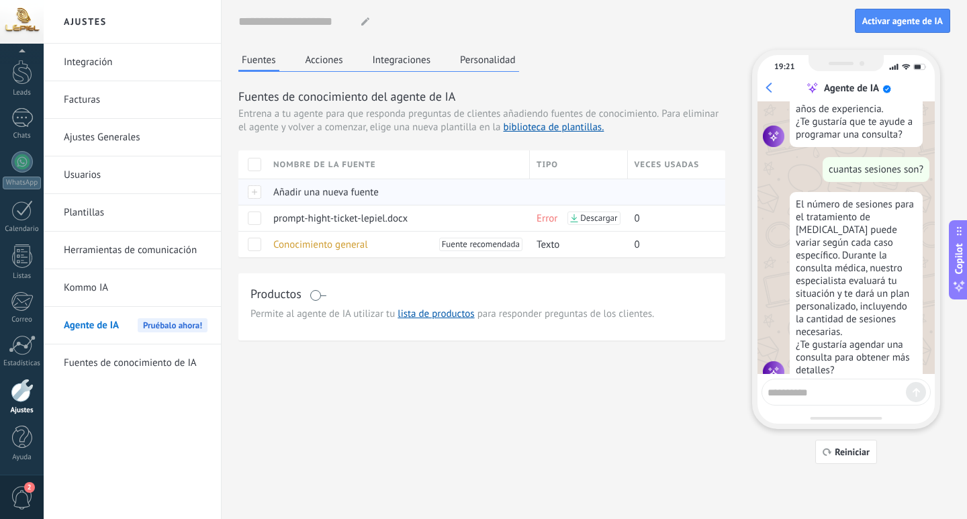
click at [345, 192] on span "Añadir una nueva fuente" at bounding box center [325, 192] width 105 height 13
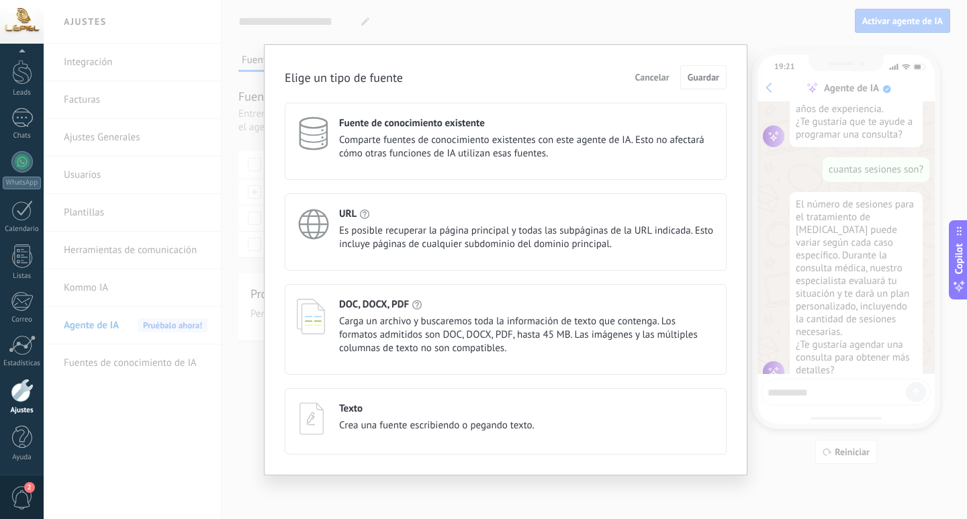
click at [482, 329] on span "Carga un archivo y buscaremos toda la información de texto que contenga. Los fo…" at bounding box center [527, 335] width 376 height 40
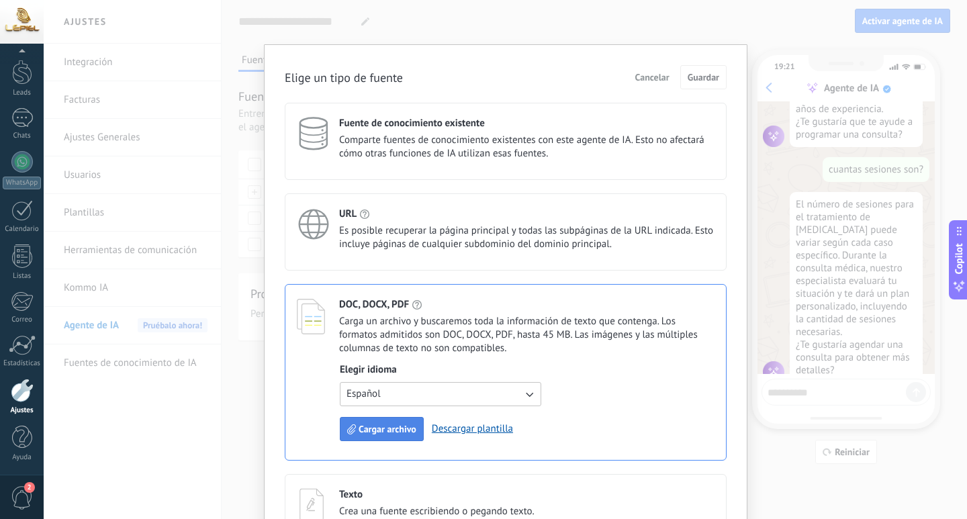
click at [396, 431] on span "Cargar archivo" at bounding box center [388, 429] width 58 height 9
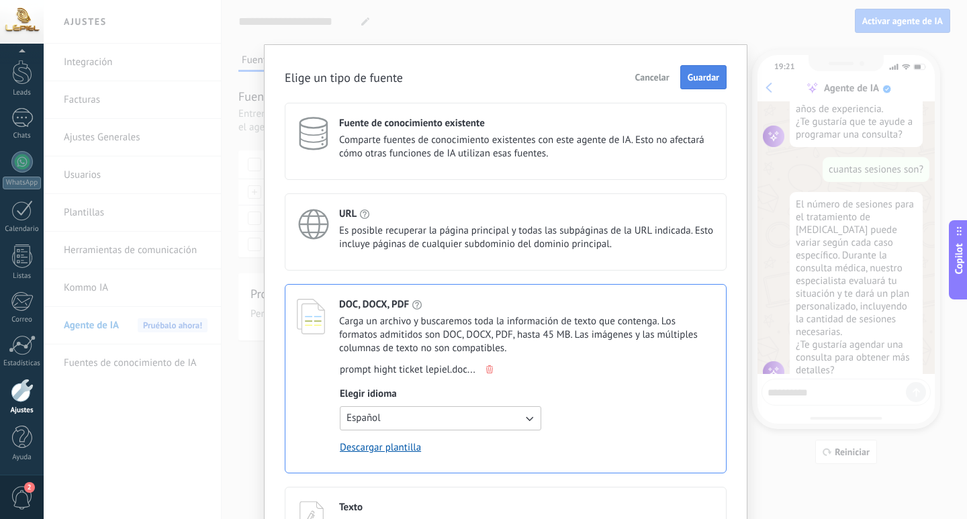
click at [693, 77] on span "Guardar" at bounding box center [704, 77] width 32 height 9
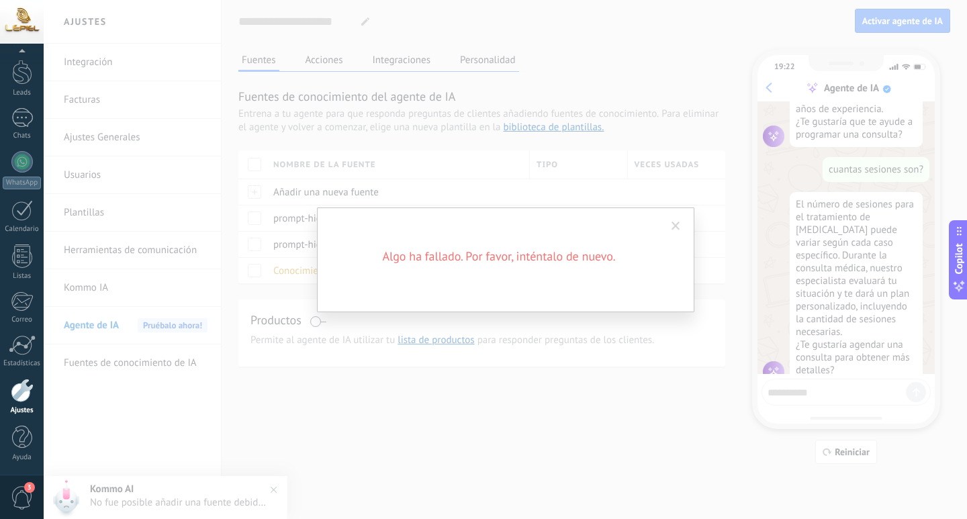
click at [682, 228] on span at bounding box center [676, 226] width 22 height 23
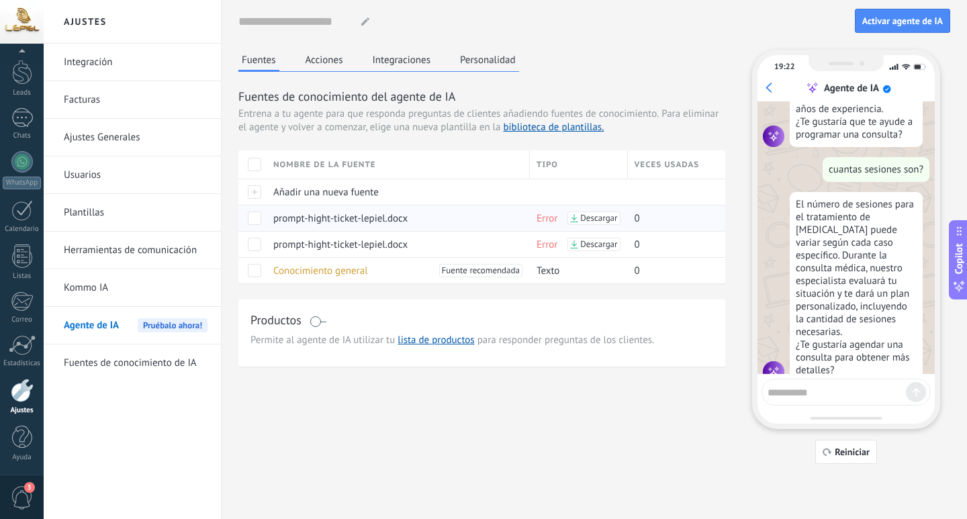
click at [258, 220] on span at bounding box center [254, 218] width 13 height 13
click at [255, 244] on span at bounding box center [254, 244] width 13 height 13
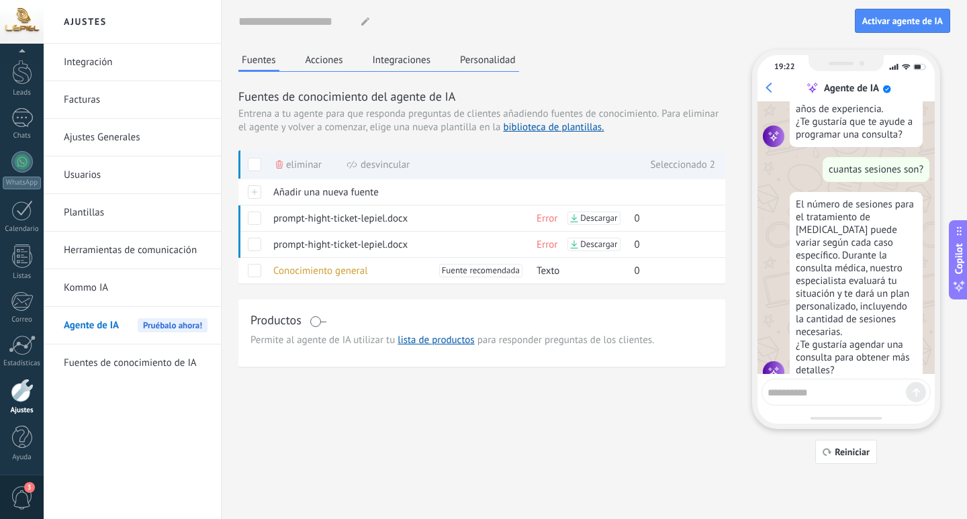
click at [314, 165] on span "Eliminar" at bounding box center [304, 165] width 36 height 26
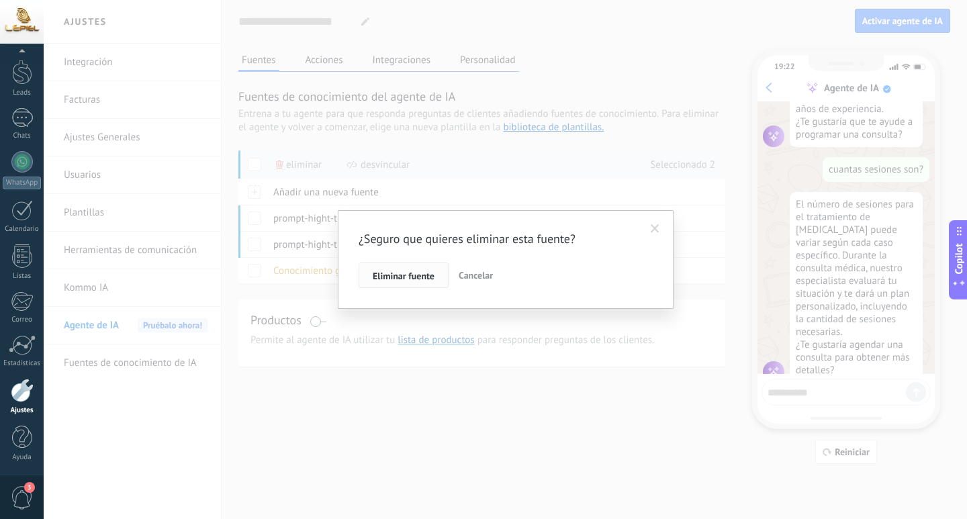
click at [413, 277] on span "Eliminar fuente" at bounding box center [404, 275] width 62 height 9
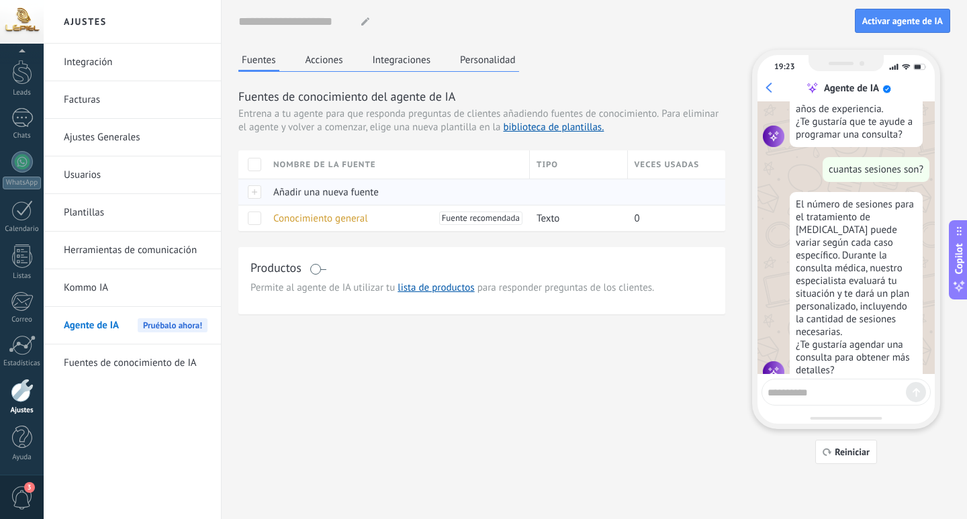
click at [255, 193] on div at bounding box center [252, 192] width 28 height 26
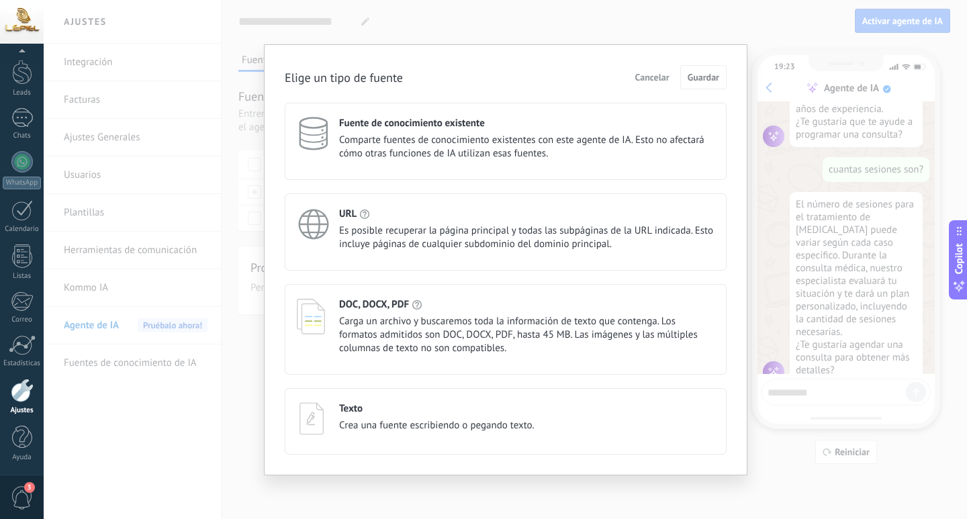
click at [446, 331] on span "Carga un archivo y buscaremos toda la información de texto que contenga. Los fo…" at bounding box center [527, 335] width 376 height 40
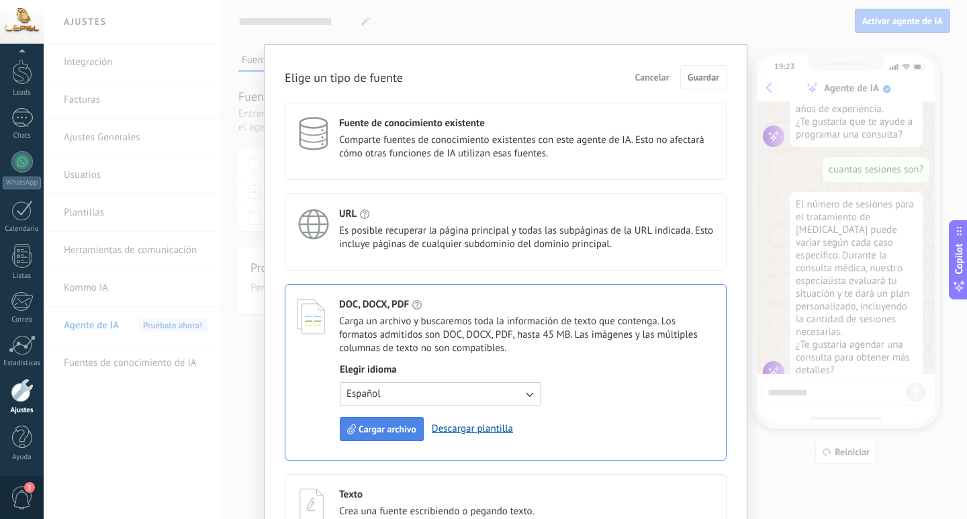
click at [402, 439] on button "Cargar archivo" at bounding box center [382, 429] width 84 height 24
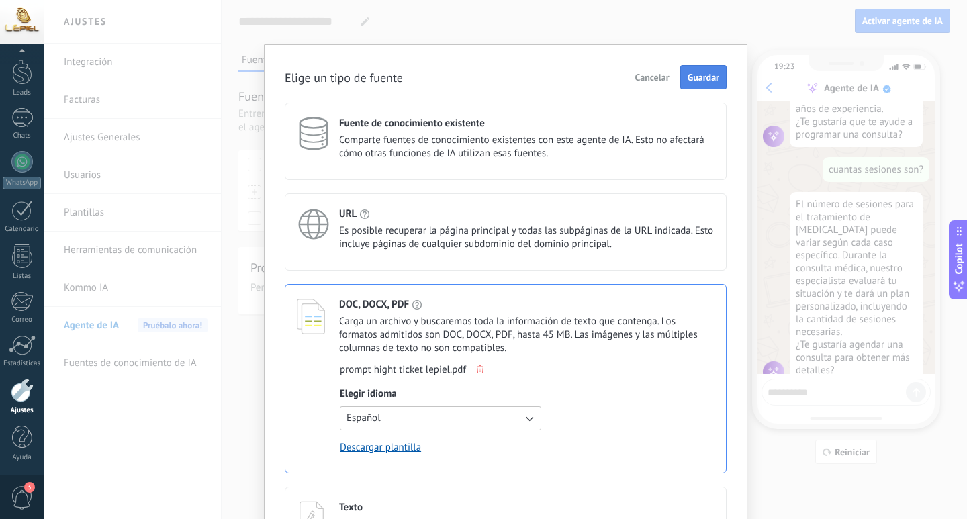
click at [704, 80] on span "Guardar" at bounding box center [704, 77] width 32 height 9
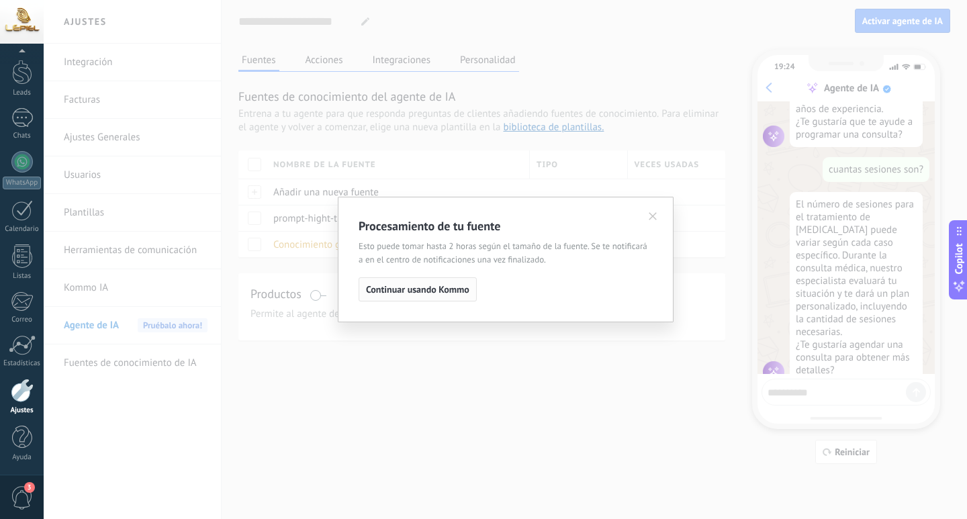
click at [460, 290] on span "Continuar usando Kommo" at bounding box center [417, 289] width 103 height 9
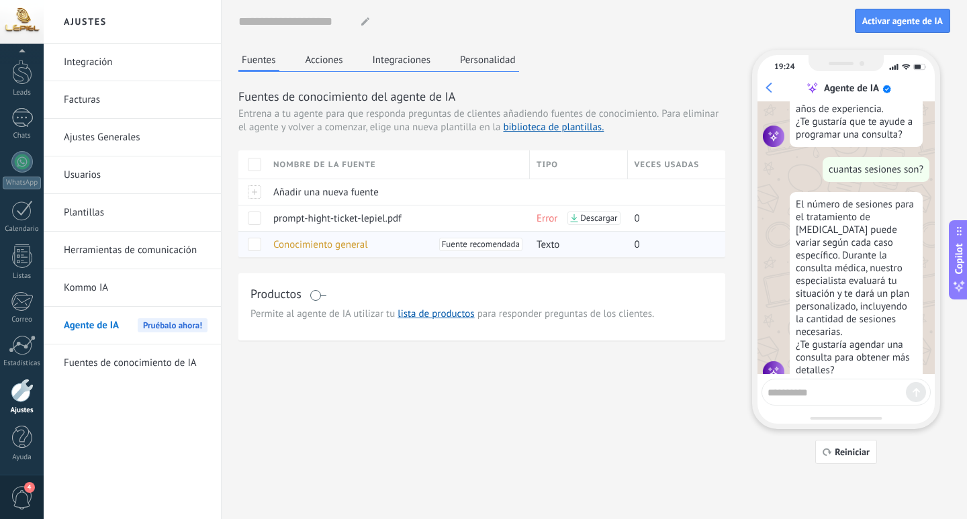
click at [251, 247] on span at bounding box center [254, 244] width 13 height 13
click at [257, 244] on span at bounding box center [254, 244] width 13 height 13
click at [896, 23] on span "Activar agente de IA" at bounding box center [903, 20] width 81 height 9
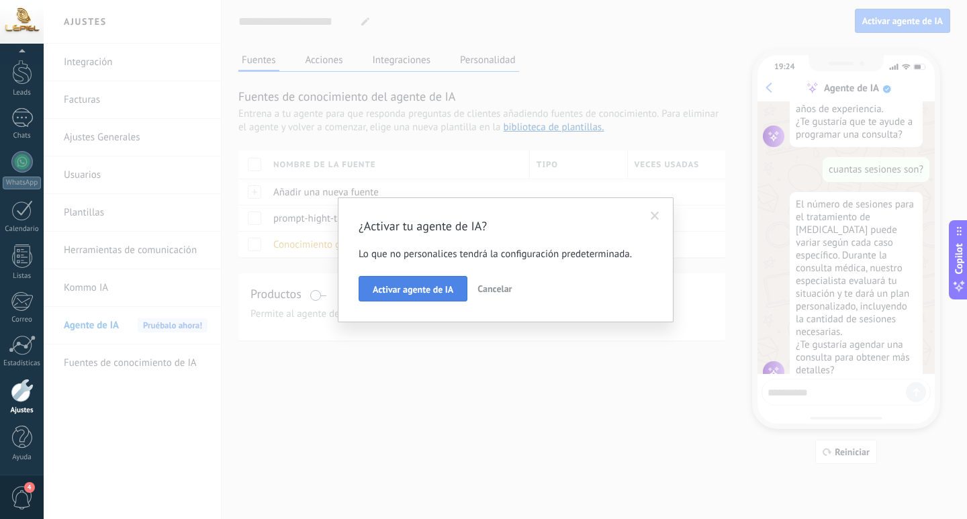
click at [441, 291] on span "Activar agente de IA" at bounding box center [413, 289] width 81 height 9
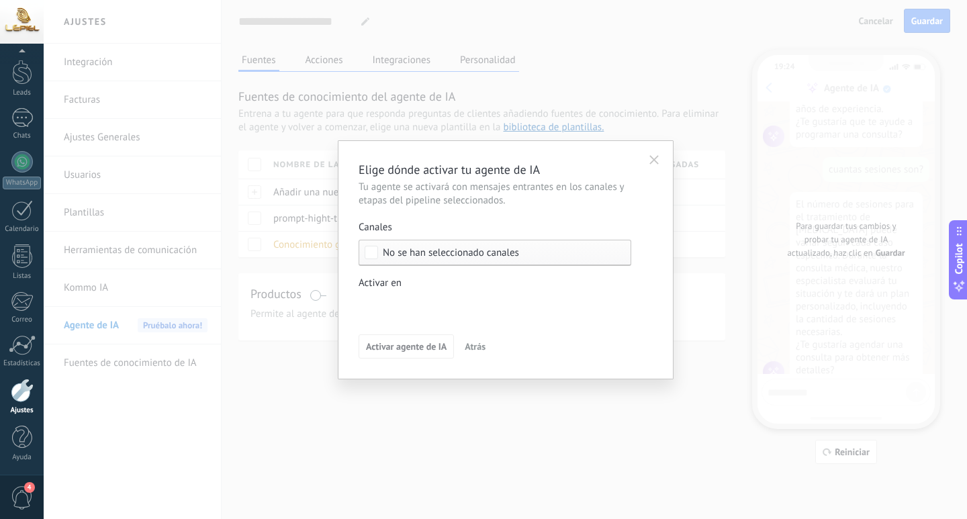
click at [501, 258] on div "No se han seleccionado canales" at bounding box center [495, 253] width 273 height 26
click at [0, 0] on div "Leads Entrantes Nueva consulta Cualificado Especialista asignado Cita confirmad…" at bounding box center [0, 0] width 0 height 0
click at [654, 281] on div at bounding box center [506, 259] width 924 height 519
click at [660, 160] on button "button" at bounding box center [654, 158] width 24 height 20
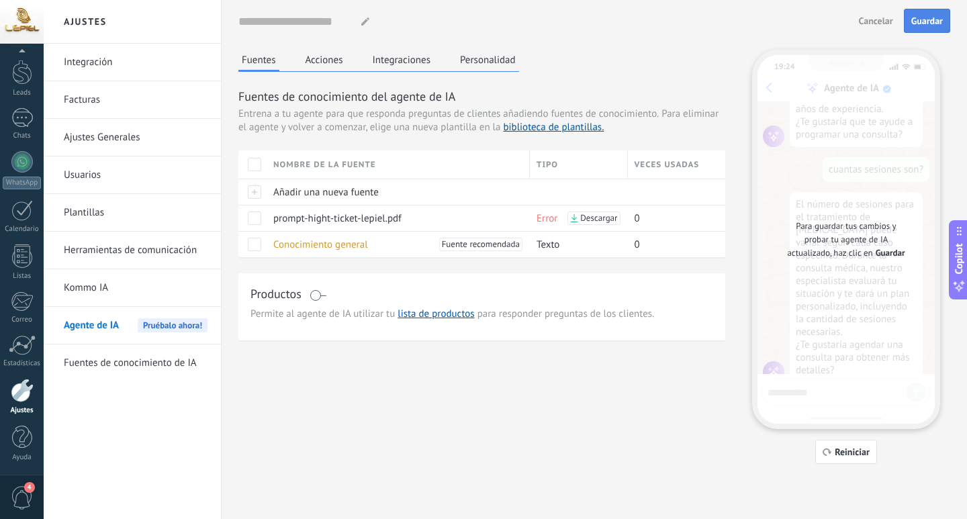
click at [930, 23] on span "Guardar" at bounding box center [928, 20] width 32 height 9
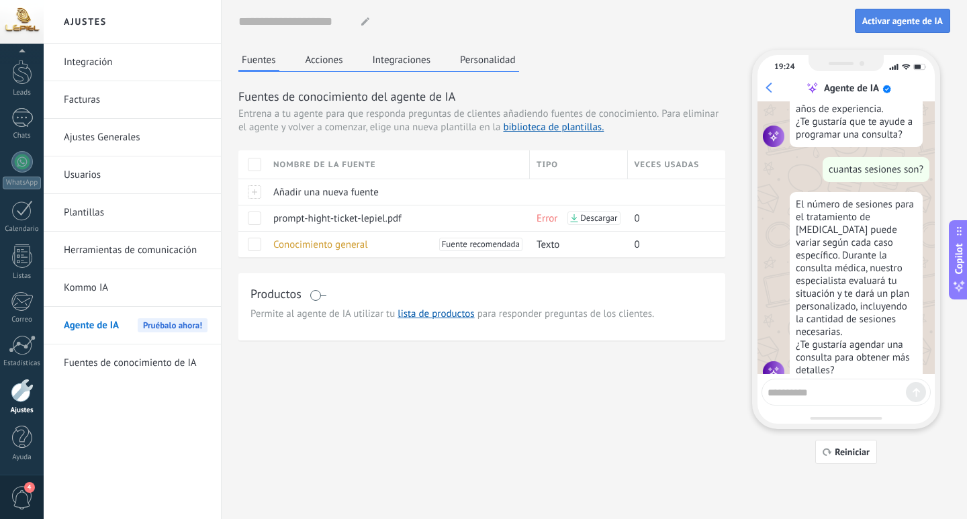
click at [918, 21] on span "Activar agente de IA" at bounding box center [903, 20] width 81 height 9
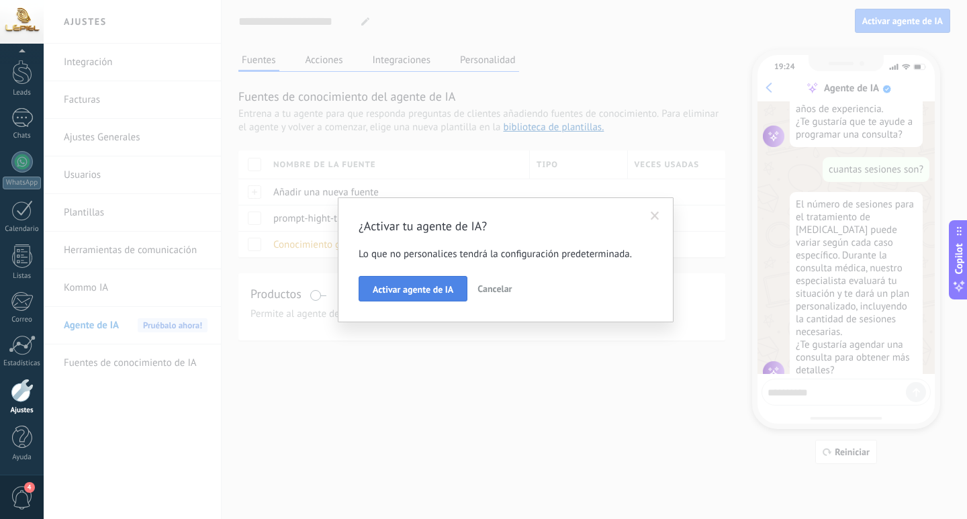
click at [431, 292] on span "Activar agente de IA" at bounding box center [413, 289] width 81 height 9
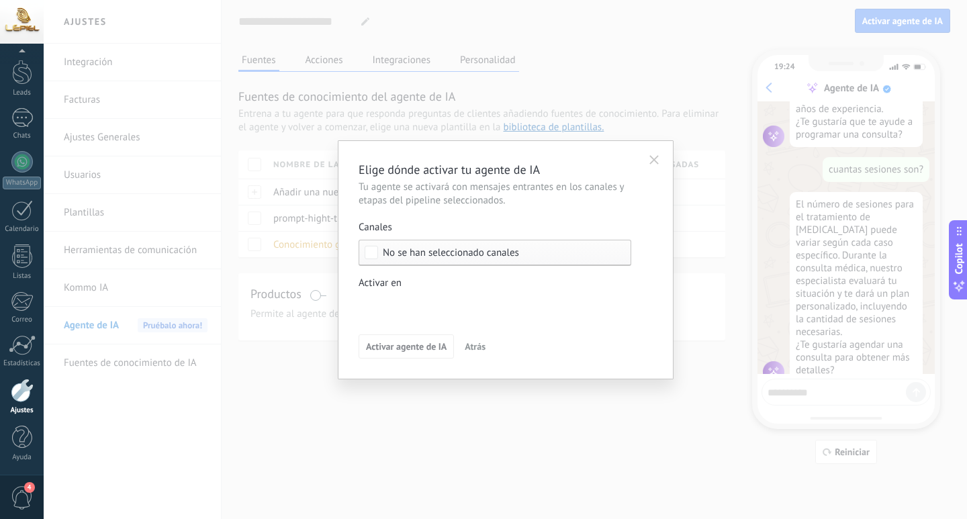
click at [557, 253] on span "No se han seleccionado canales" at bounding box center [498, 253] width 231 height 10
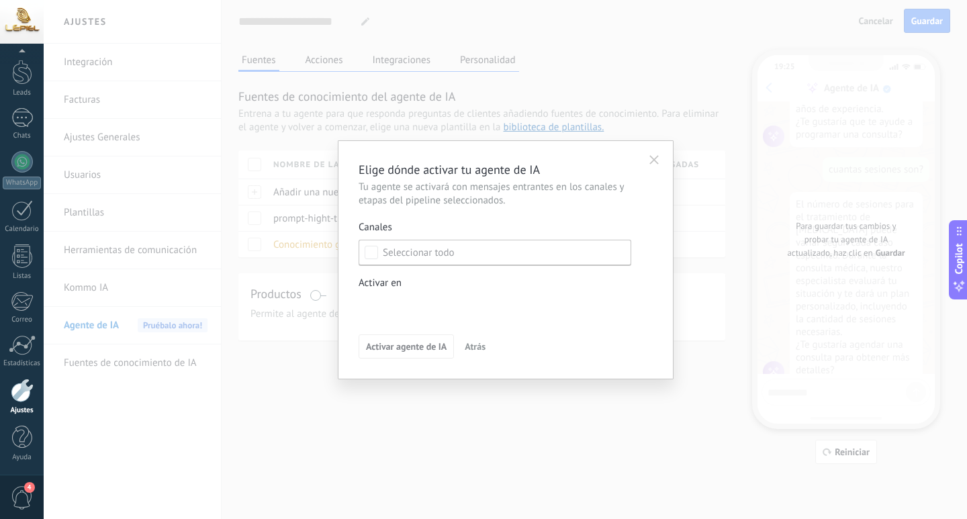
click at [651, 159] on icon "button" at bounding box center [654, 159] width 9 height 9
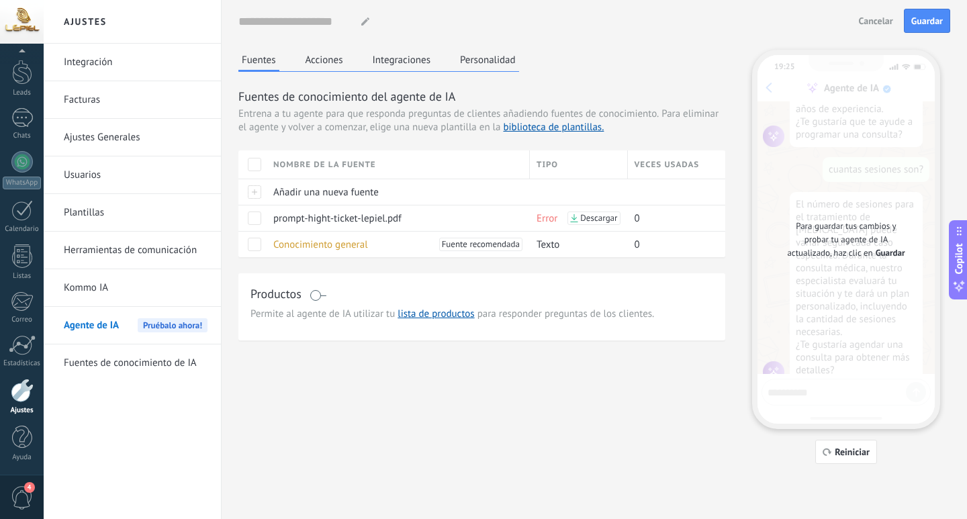
click at [859, 26] on button "Cancelar" at bounding box center [876, 21] width 46 height 20
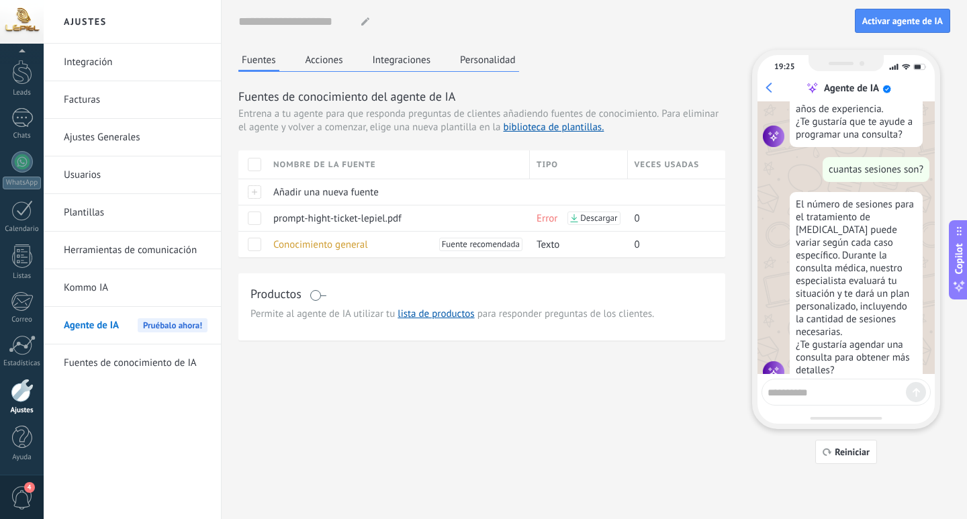
click at [344, 64] on button "Acciones" at bounding box center [324, 60] width 44 height 20
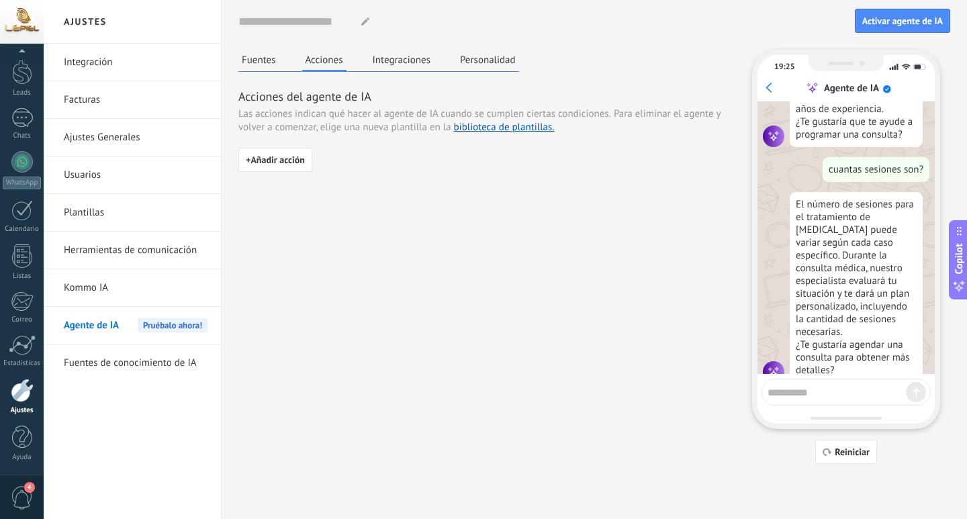
click at [443, 61] on div "Fuentes Acciones Integraciones Personalidad" at bounding box center [378, 61] width 281 height 22
click at [392, 60] on button "Integraciones" at bounding box center [401, 60] width 65 height 20
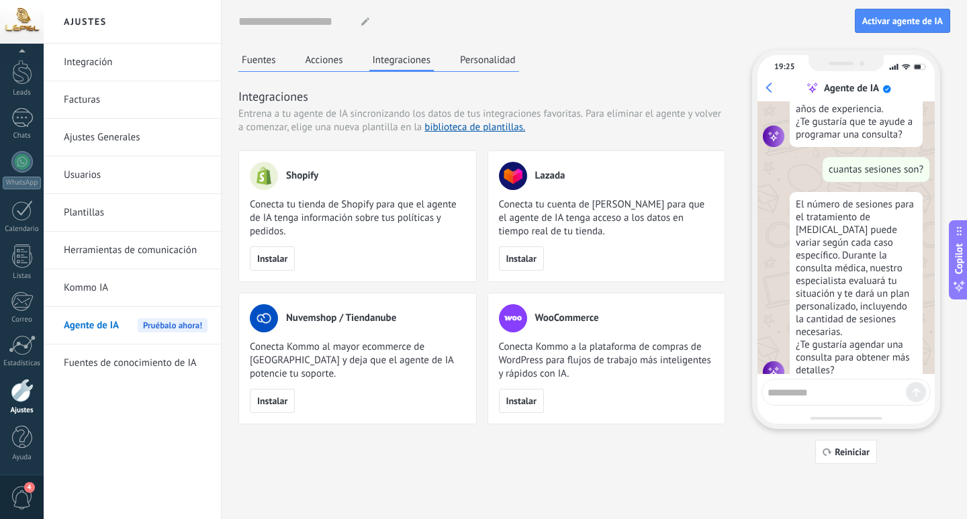
click at [132, 294] on link "Kommo IA" at bounding box center [136, 288] width 144 height 38
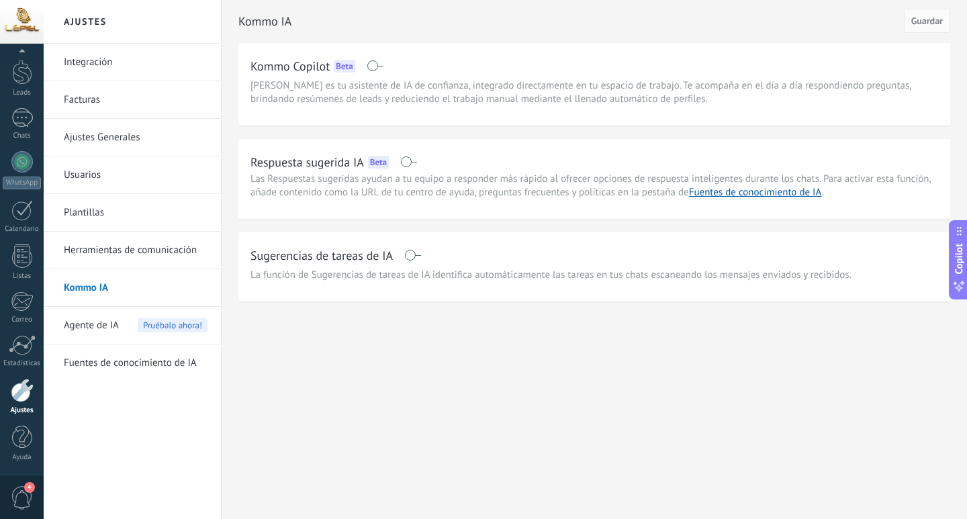
click at [407, 161] on span at bounding box center [408, 162] width 17 height 11
click at [788, 192] on link "Fuentes de conocimiento de IA" at bounding box center [755, 192] width 133 height 13
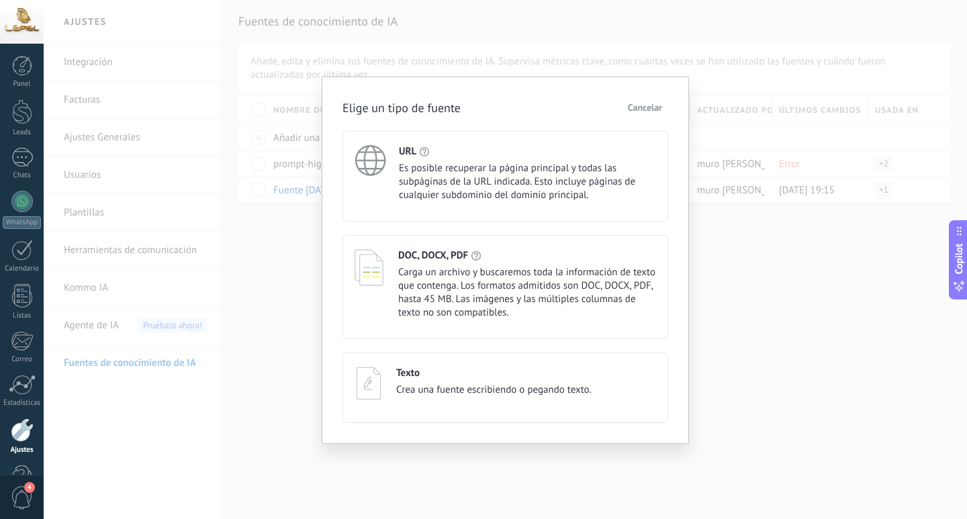
click at [508, 282] on span "Carga un archivo y buscaremos toda la información de texto que contenga. Los fo…" at bounding box center [527, 293] width 258 height 54
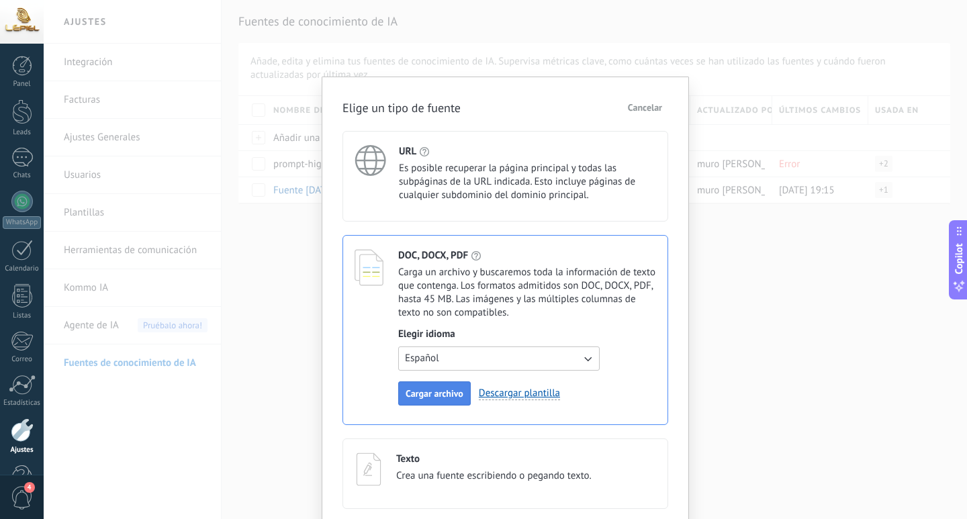
click at [421, 396] on span "Cargar archivo" at bounding box center [435, 393] width 58 height 9
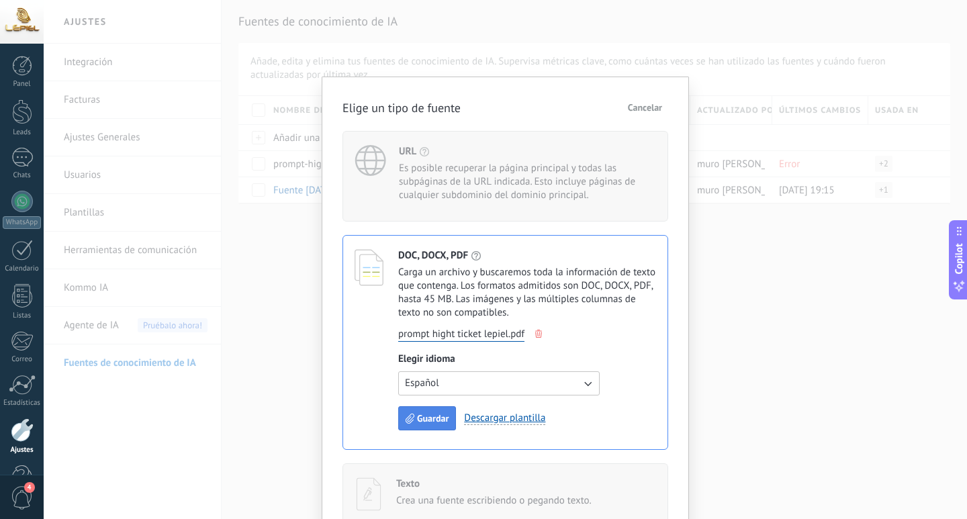
click at [429, 415] on span "Guardar" at bounding box center [433, 418] width 32 height 9
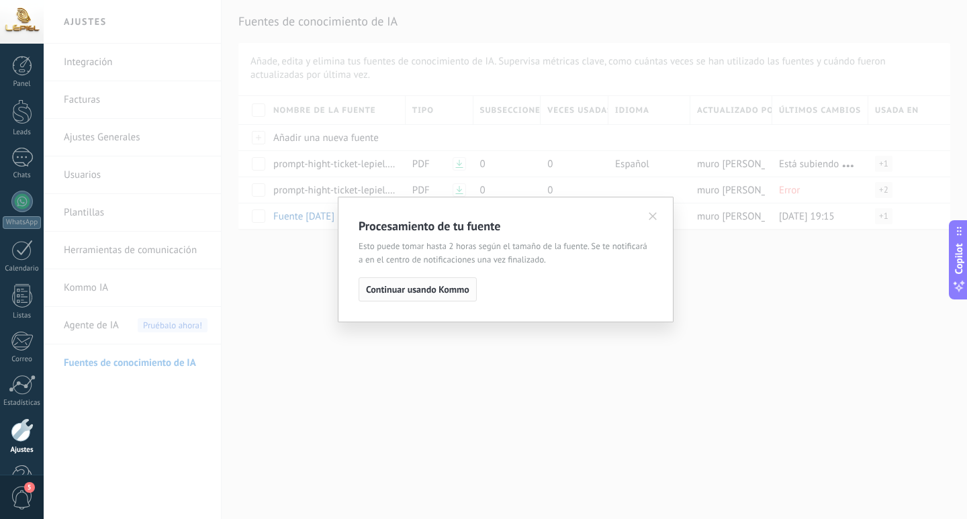
click at [441, 283] on button "Continuar usando Kommo" at bounding box center [418, 289] width 118 height 24
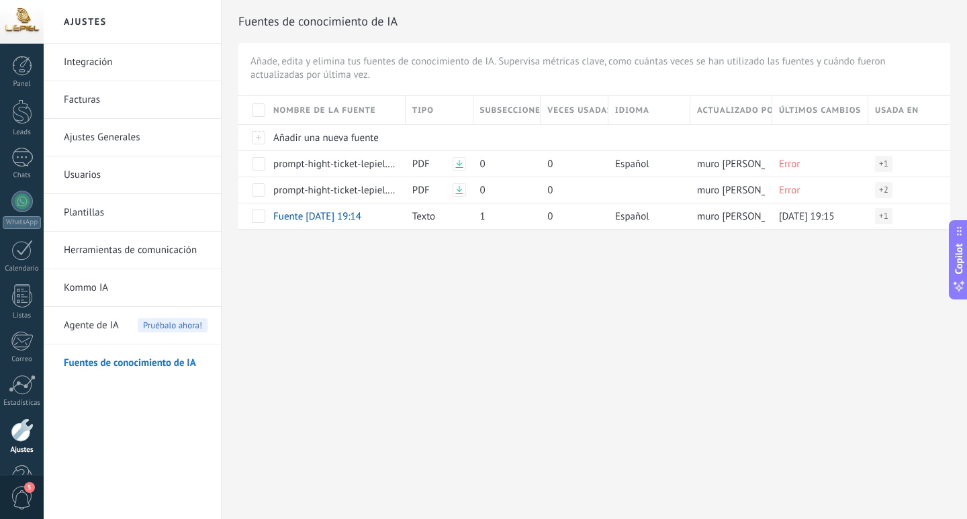
click at [123, 246] on link "Herramientas de comunicación" at bounding box center [136, 251] width 144 height 38
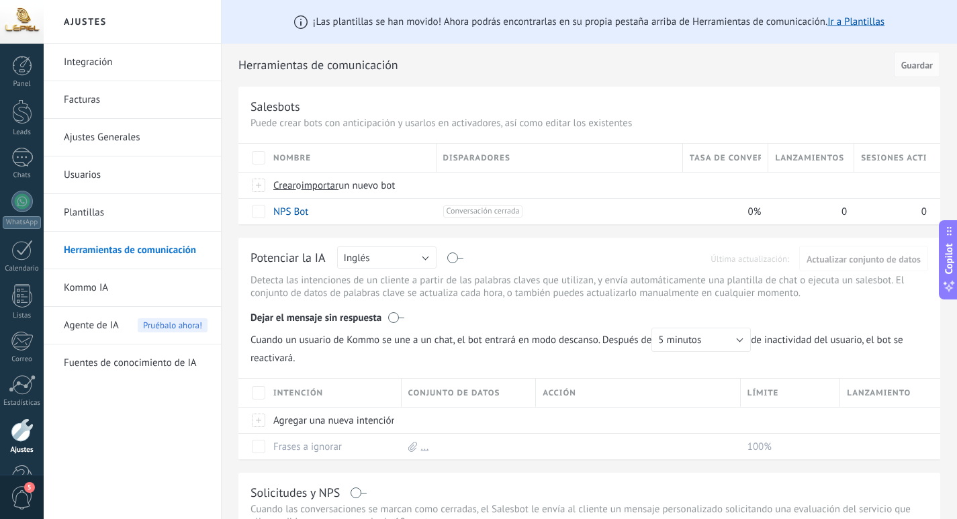
click at [100, 218] on link "Plantillas" at bounding box center [136, 213] width 144 height 38
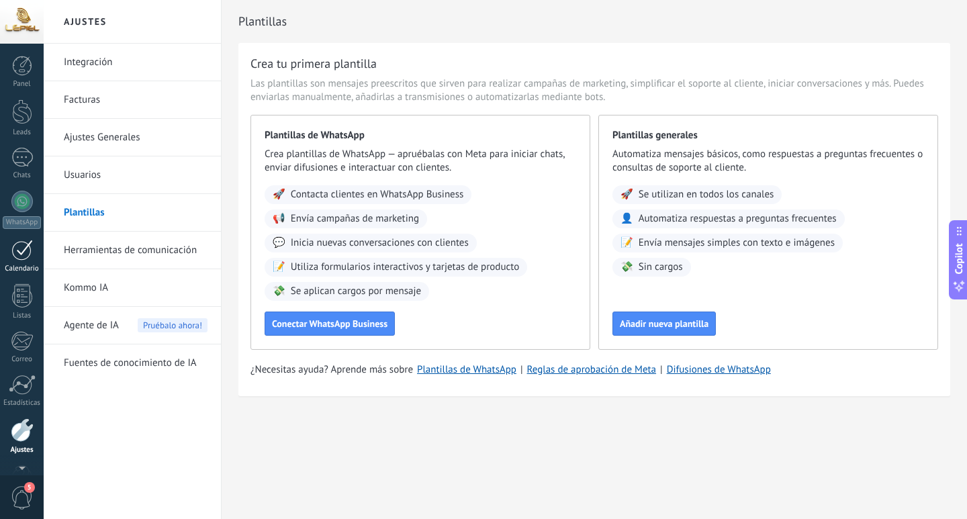
scroll to position [40, 0]
click at [15, 204] on div at bounding box center [21, 210] width 21 height 21
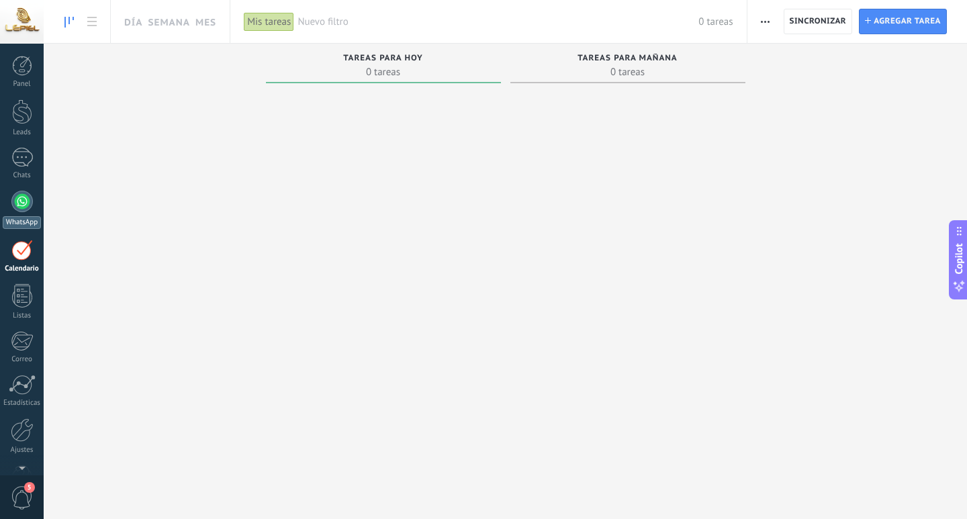
click at [28, 198] on div at bounding box center [21, 201] width 21 height 21
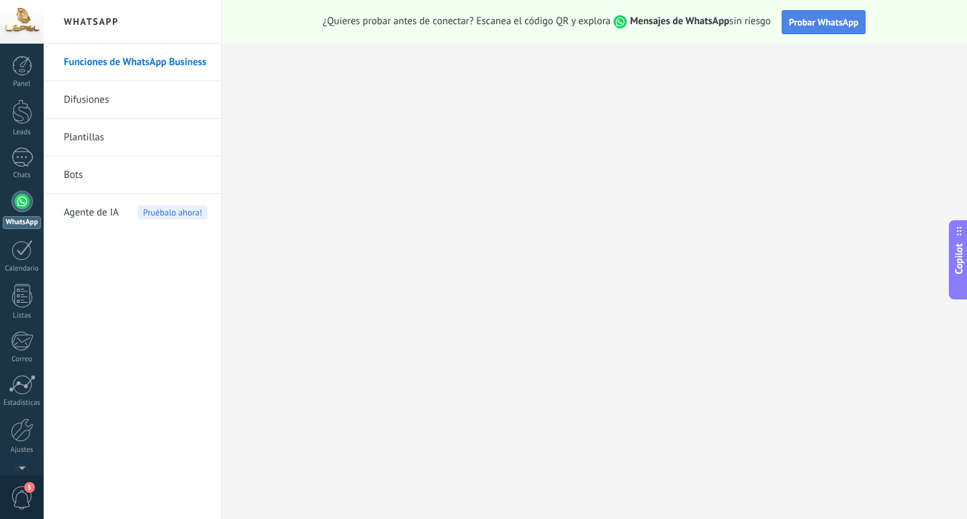
click at [816, 23] on span "Probar WhatsApp" at bounding box center [824, 22] width 70 height 12
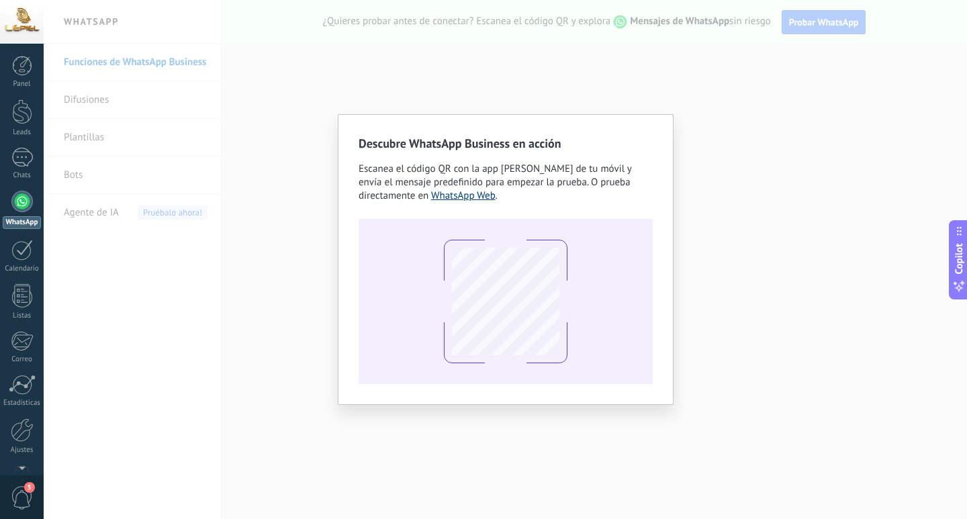
click at [474, 198] on link "WhatsApp Web" at bounding box center [463, 195] width 64 height 13
click at [710, 149] on div "Descubre WhatsApp Business en acción Escanea el código QR con la app [PERSON_NA…" at bounding box center [506, 259] width 924 height 519
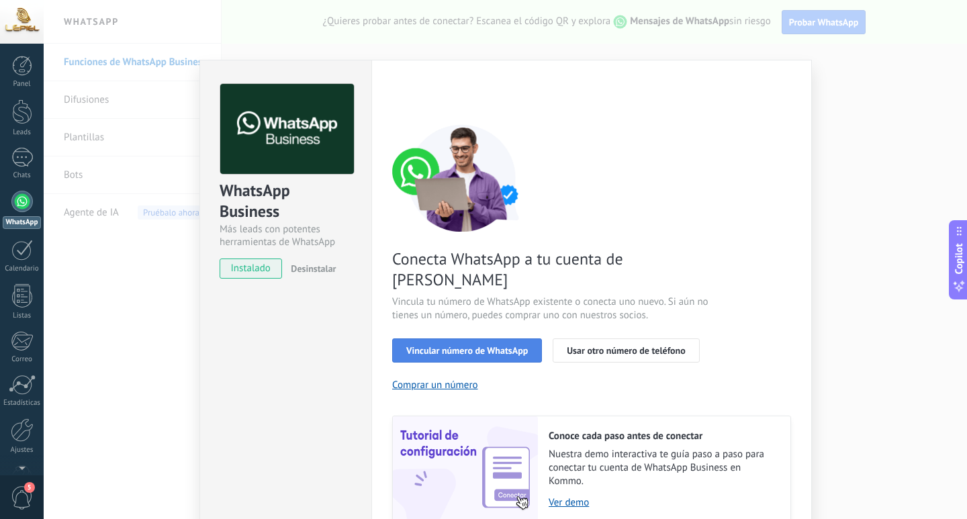
click at [473, 346] on span "Vincular número de WhatsApp" at bounding box center [467, 350] width 122 height 9
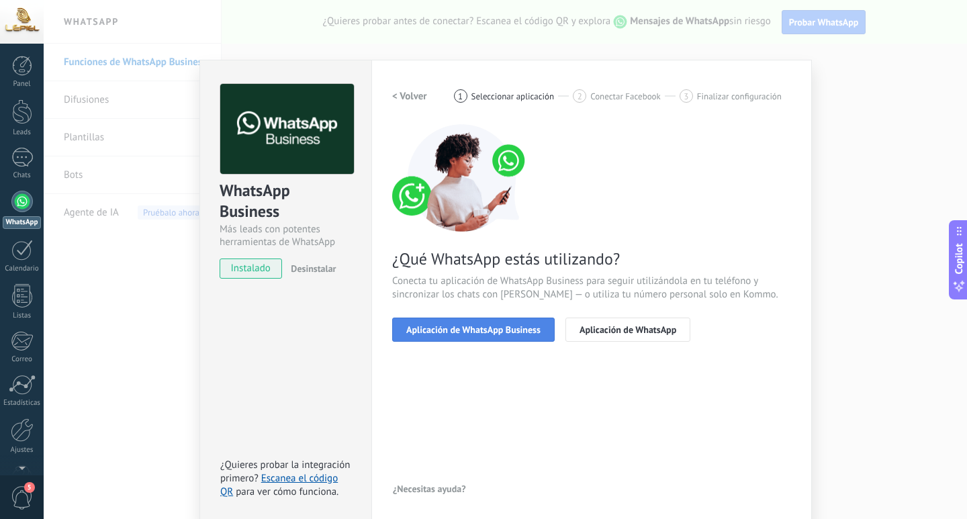
click at [511, 332] on span "Aplicación de WhatsApp Business" at bounding box center [473, 329] width 134 height 9
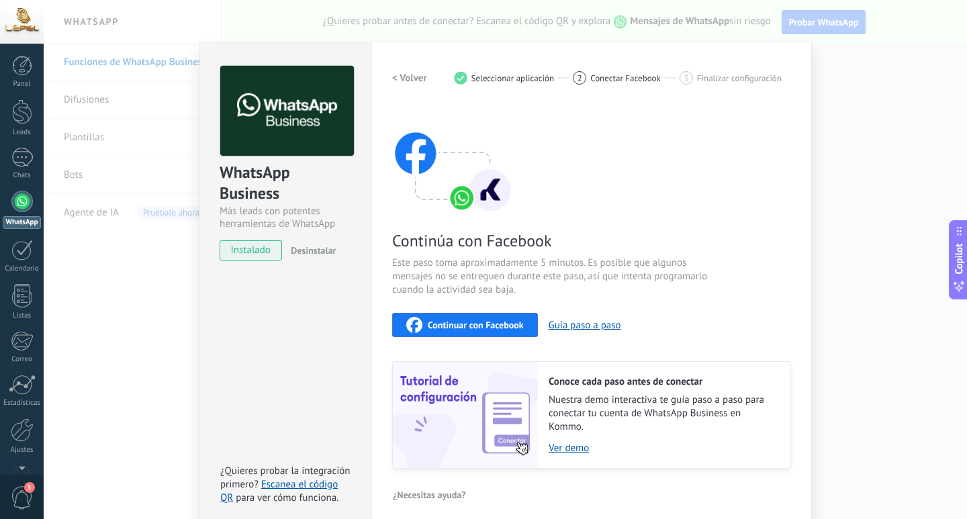
scroll to position [28, 0]
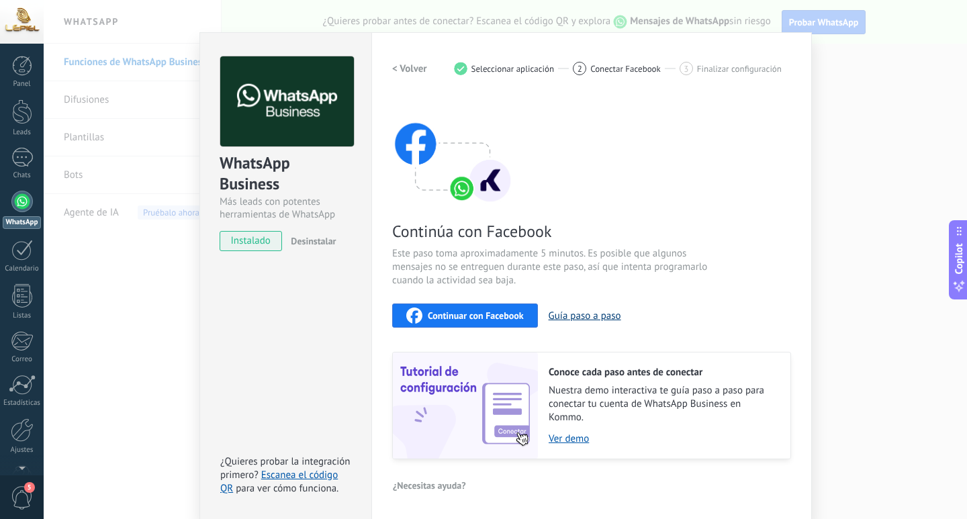
click at [584, 316] on button "Guía paso a paso" at bounding box center [585, 316] width 73 height 13
